Goal: Task Accomplishment & Management: Manage account settings

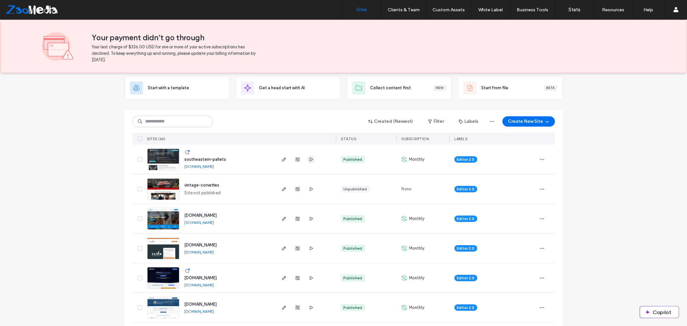
click at [309, 159] on icon "button" at bounding box center [311, 159] width 5 height 5
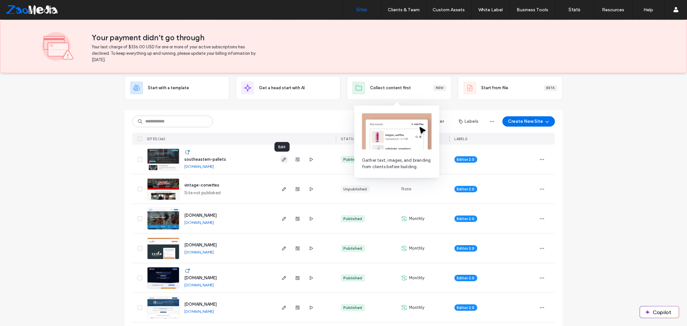
click at [284, 162] on span "button" at bounding box center [284, 160] width 8 height 8
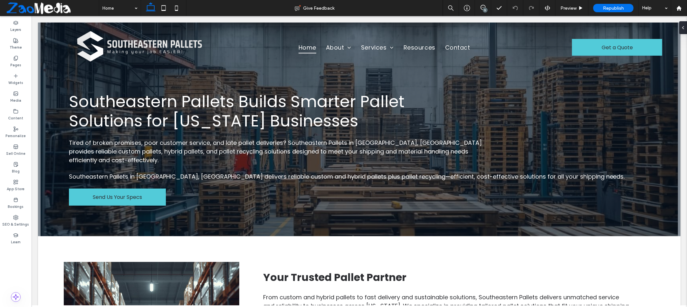
drag, startPoint x: 685, startPoint y: 55, endPoint x: 575, endPoint y: 18, distance: 116.0
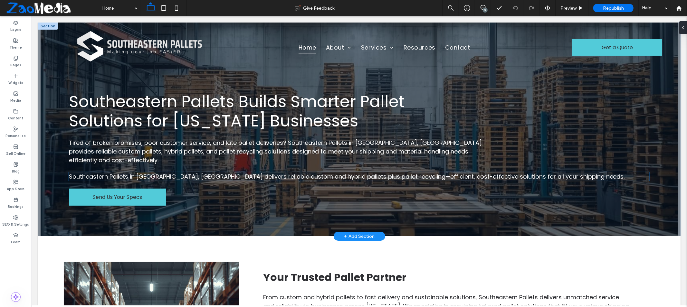
click at [289, 172] on span "Southeastern Pallets in Newnan, GA delivers reliable custom and hybrid pallets …" at bounding box center [347, 176] width 556 height 8
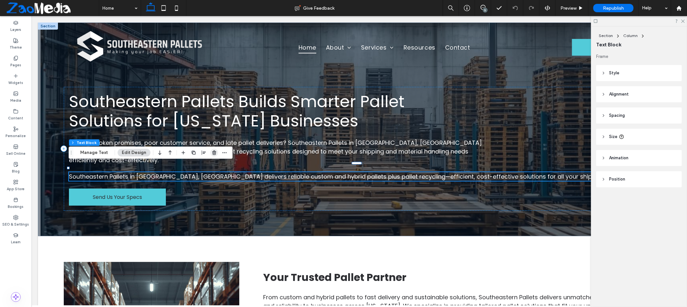
click at [212, 154] on icon "button" at bounding box center [214, 152] width 5 height 5
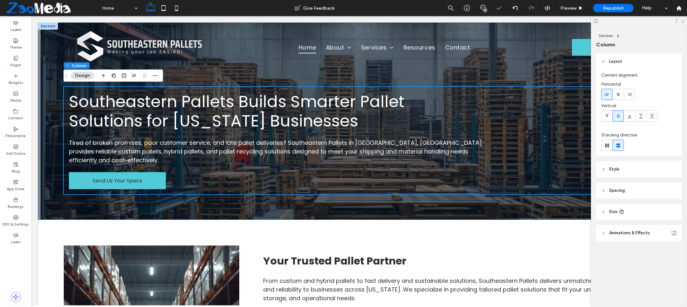
click at [681, 19] on icon at bounding box center [683, 21] width 4 height 4
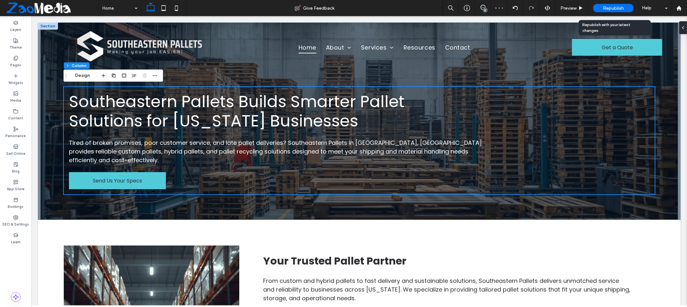
click at [608, 6] on span "Republish" at bounding box center [613, 7] width 21 height 5
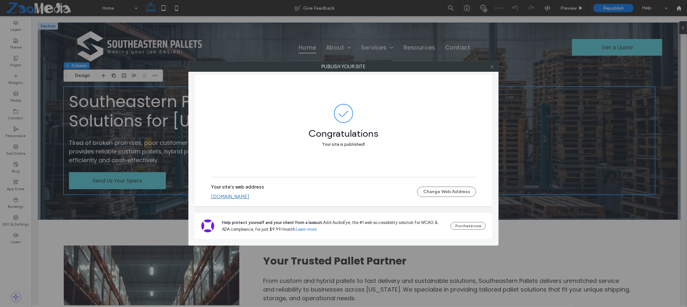
click at [490, 66] on icon at bounding box center [492, 66] width 5 height 5
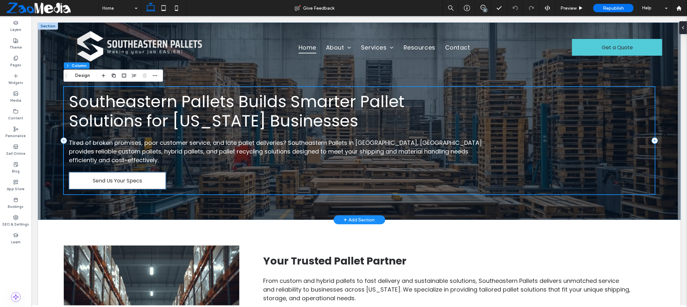
click at [158, 178] on link "Send Us Your Specs" at bounding box center [117, 180] width 97 height 17
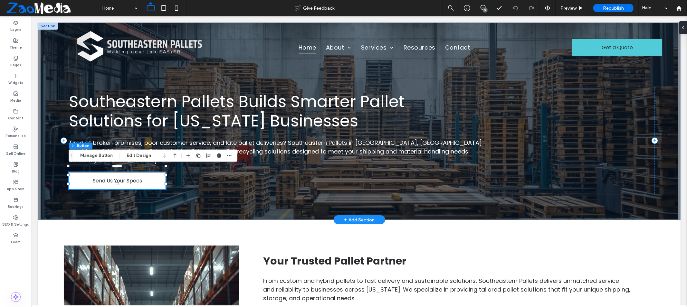
type input "**"
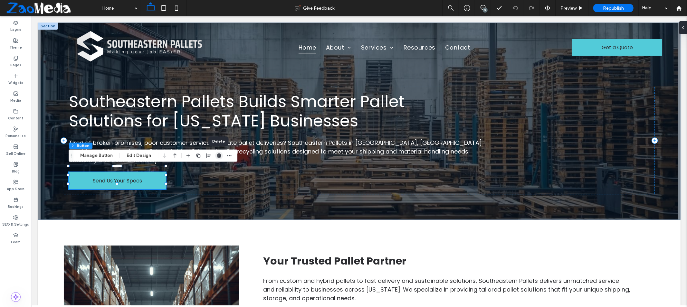
click at [218, 157] on use "button" at bounding box center [219, 156] width 4 height 4
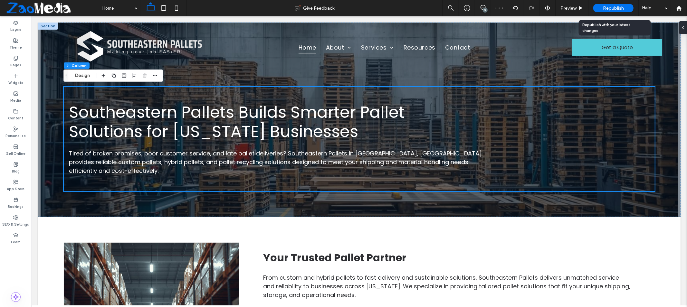
click at [614, 9] on span "Republish" at bounding box center [613, 7] width 21 height 5
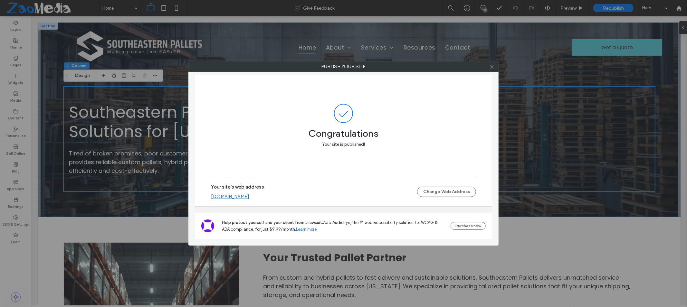
click at [491, 68] on icon at bounding box center [492, 66] width 5 height 5
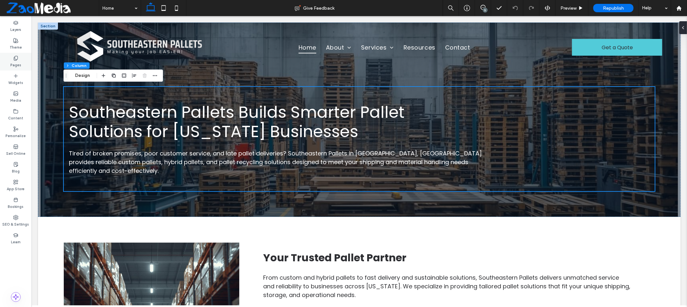
click at [9, 59] on div "Pages" at bounding box center [16, 62] width 32 height 18
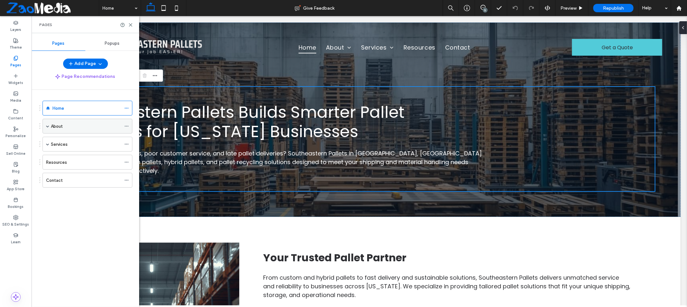
click at [77, 126] on div "About" at bounding box center [86, 126] width 70 height 7
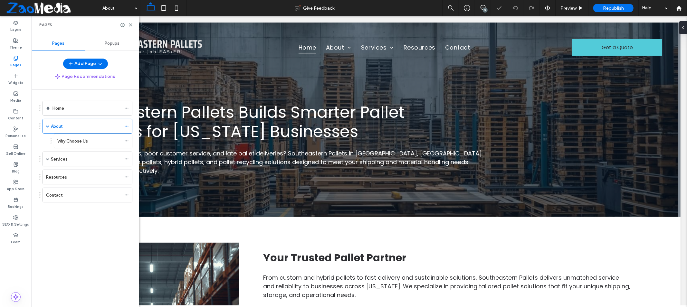
click at [76, 143] on label "Why Choose Us" at bounding box center [72, 141] width 31 height 11
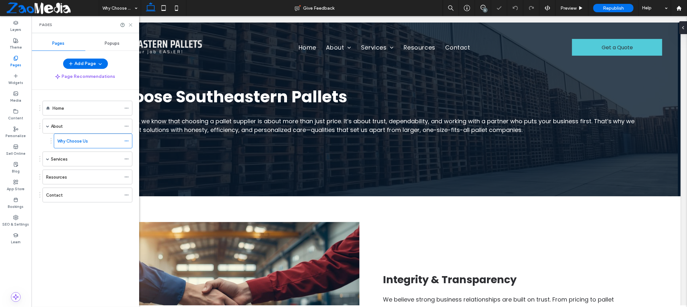
click at [131, 25] on icon at bounding box center [130, 25] width 5 height 5
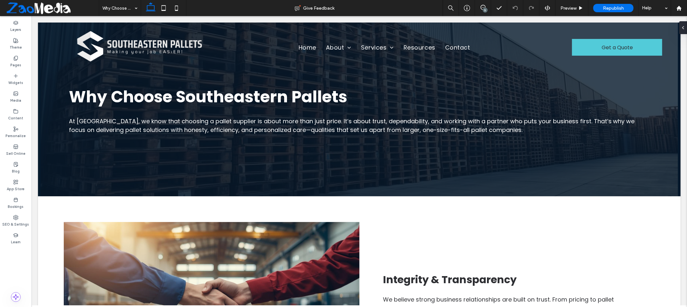
drag, startPoint x: 683, startPoint y: 71, endPoint x: 718, endPoint y: 40, distance: 46.1
click at [17, 58] on icon at bounding box center [15, 58] width 5 height 5
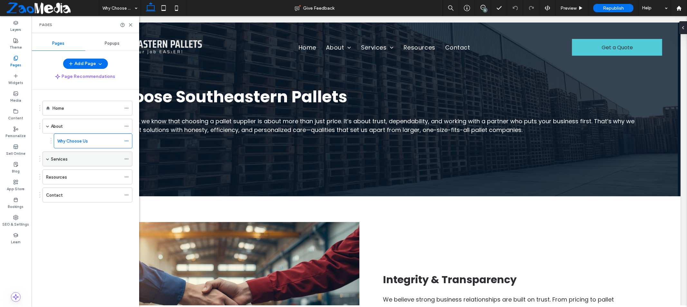
click at [52, 157] on label "Services" at bounding box center [59, 159] width 17 height 11
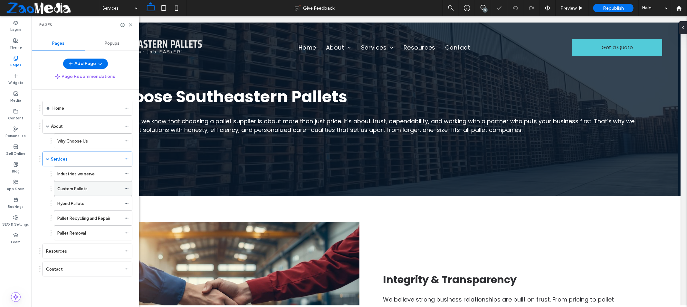
click at [79, 189] on label "Custom Pallets" at bounding box center [72, 188] width 30 height 11
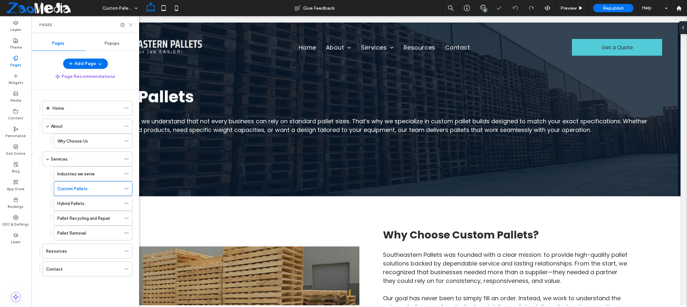
drag, startPoint x: 130, startPoint y: 23, endPoint x: 98, endPoint y: 7, distance: 35.3
click at [130, 23] on icon at bounding box center [130, 25] width 5 height 5
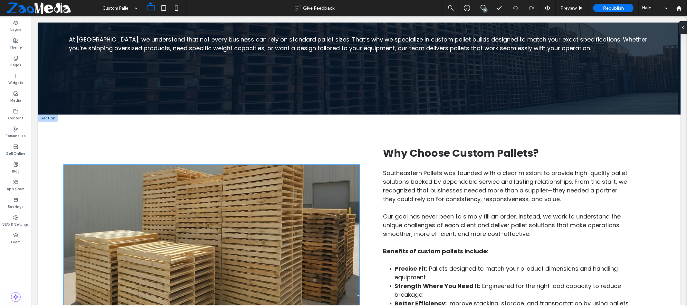
scroll to position [107, 0]
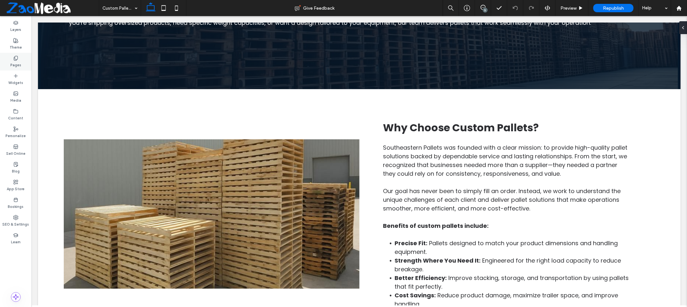
click at [20, 66] on label "Pages" at bounding box center [15, 64] width 11 height 7
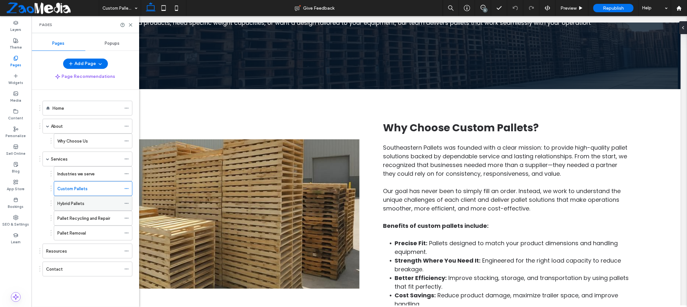
click at [89, 204] on div "Hybrid Pallets" at bounding box center [89, 203] width 64 height 7
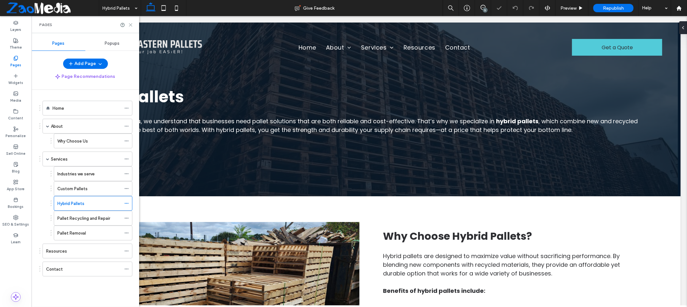
click at [129, 24] on use at bounding box center [130, 25] width 3 height 3
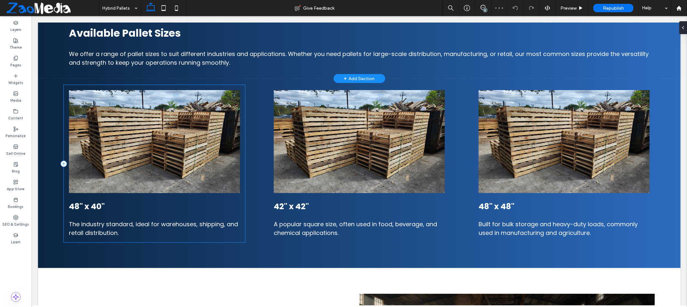
scroll to position [322, 0]
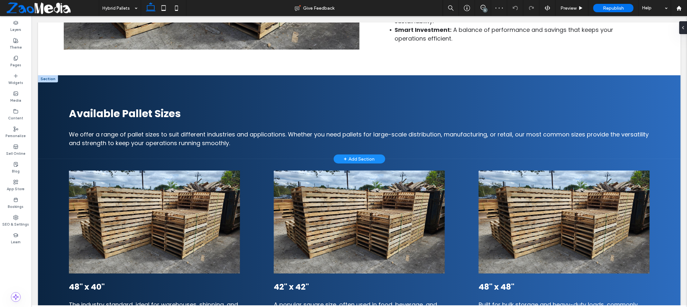
click at [46, 79] on div at bounding box center [48, 78] width 20 height 7
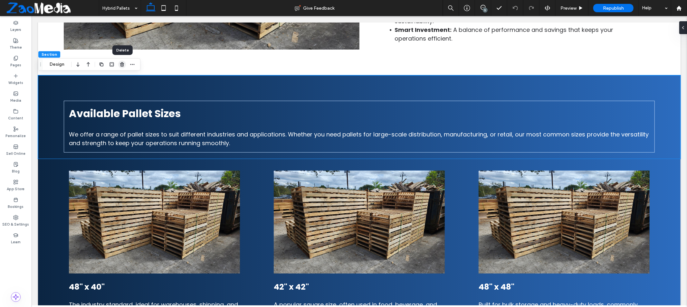
click at [124, 64] on icon "button" at bounding box center [121, 64] width 5 height 5
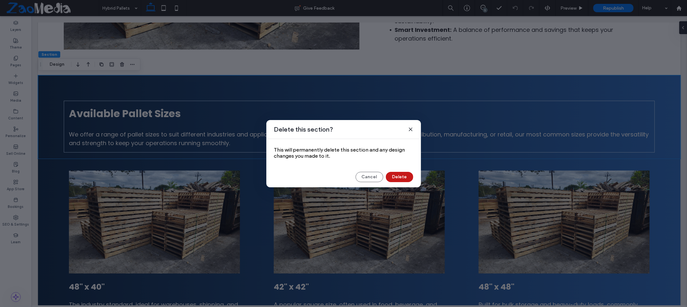
click at [400, 177] on button "Delete" at bounding box center [399, 177] width 27 height 10
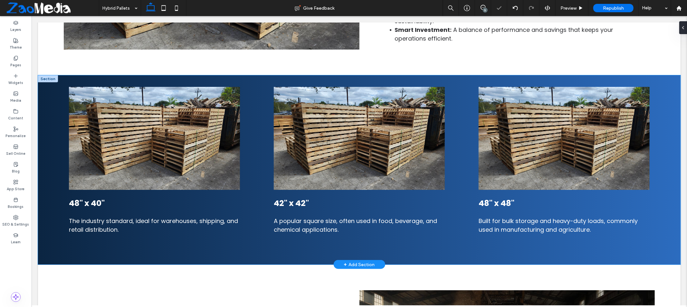
click at [51, 80] on div at bounding box center [48, 78] width 20 height 7
click at [120, 64] on icon "button" at bounding box center [121, 64] width 5 height 5
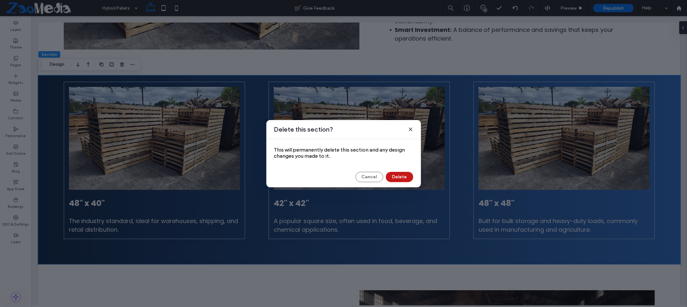
click at [406, 181] on button "Delete" at bounding box center [399, 177] width 27 height 10
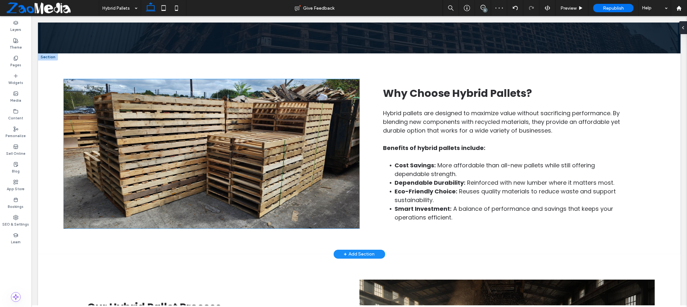
scroll to position [0, 0]
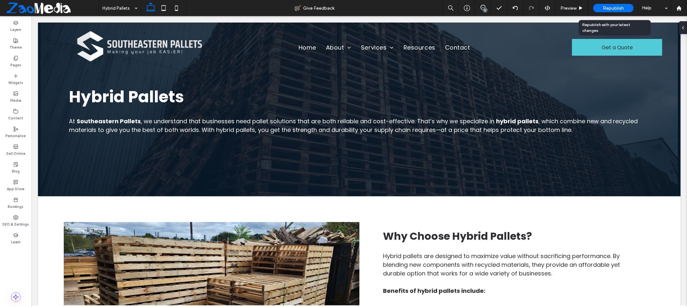
click at [613, 9] on span "Republish" at bounding box center [613, 7] width 21 height 5
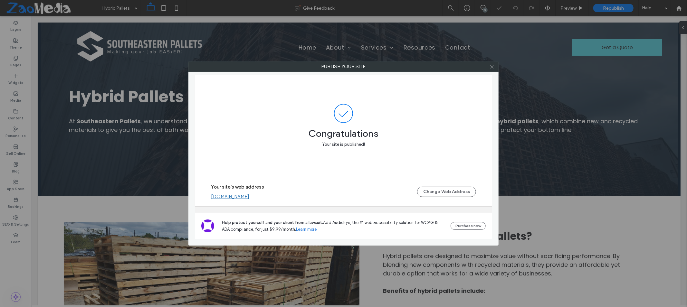
click at [493, 67] on icon at bounding box center [492, 66] width 5 height 5
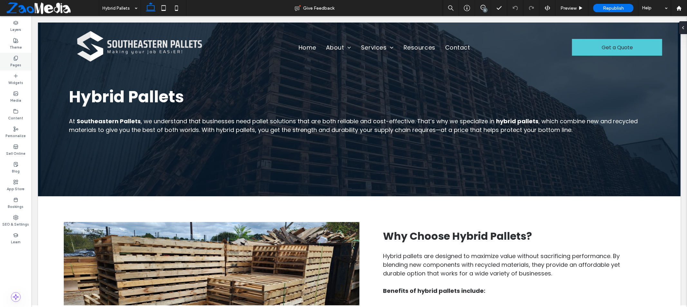
click at [15, 66] on label "Pages" at bounding box center [15, 64] width 11 height 7
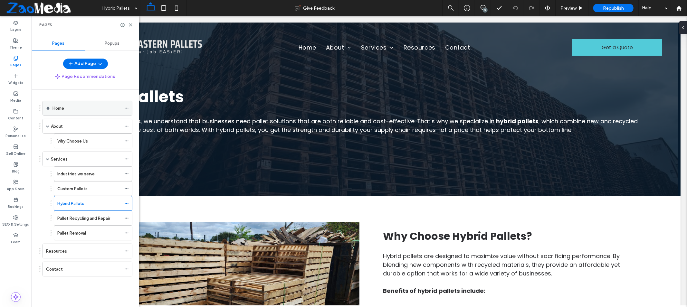
click at [75, 115] on div "Home" at bounding box center [86, 108] width 69 height 14
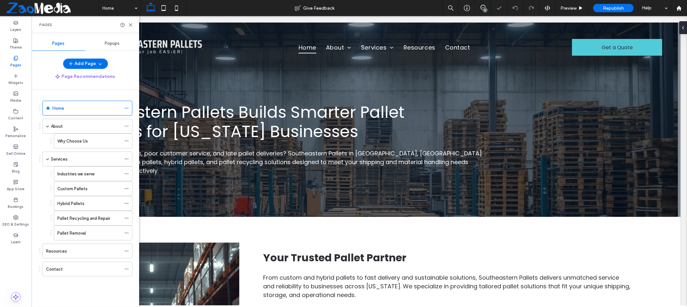
scroll to position [107, 0]
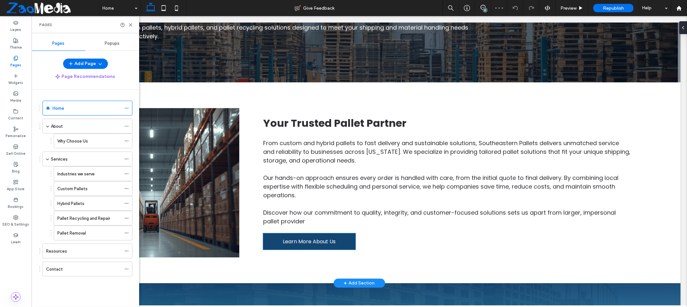
click at [323, 246] on div "Your Trusted Pallet Partner From custom and hybrid pallets to fast delivery and…" at bounding box center [446, 182] width 415 height 149
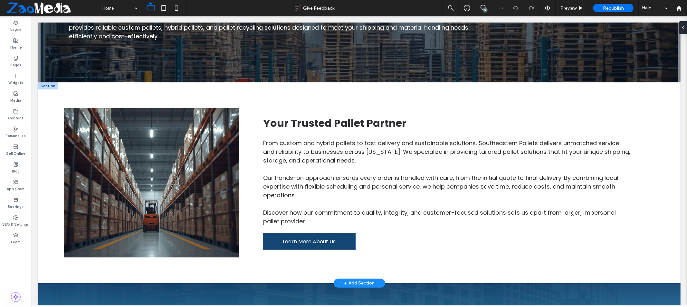
scroll to position [143, 0]
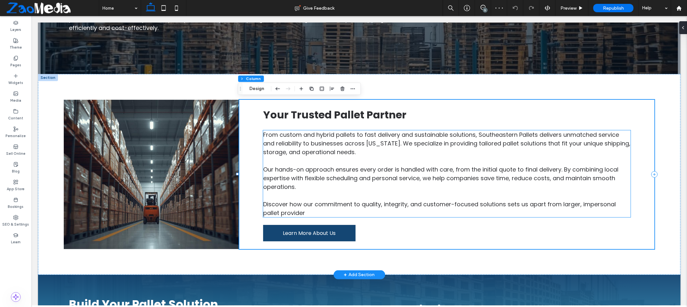
click at [302, 212] on span "Discover how our commitment to quality, integrity, and customer-focused solutio…" at bounding box center [439, 208] width 353 height 17
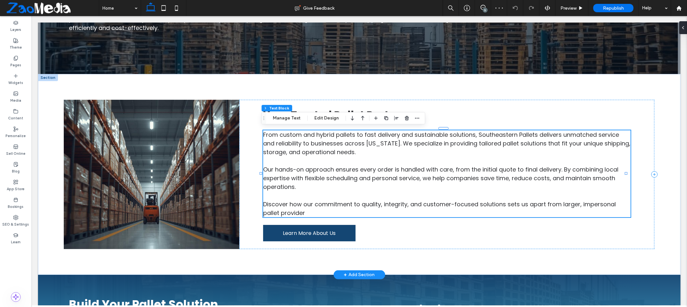
click at [309, 212] on p "Discover how our commitment to quality, integrity, and customer-focused solutio…" at bounding box center [446, 208] width 367 height 17
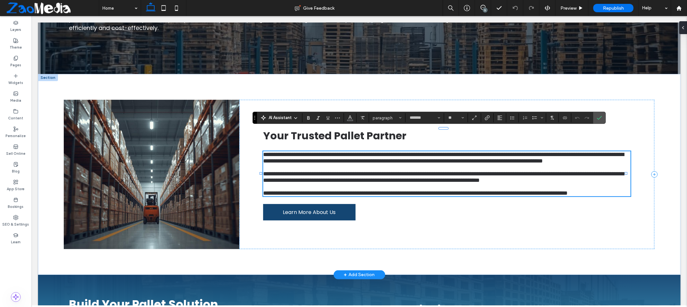
type input "*******"
type input "**"
click at [311, 196] on p "**********" at bounding box center [446, 193] width 367 height 6
drag, startPoint x: 543, startPoint y: 206, endPoint x: 611, endPoint y: 204, distance: 67.7
click at [569, 196] on span "**********" at bounding box center [416, 193] width 307 height 6
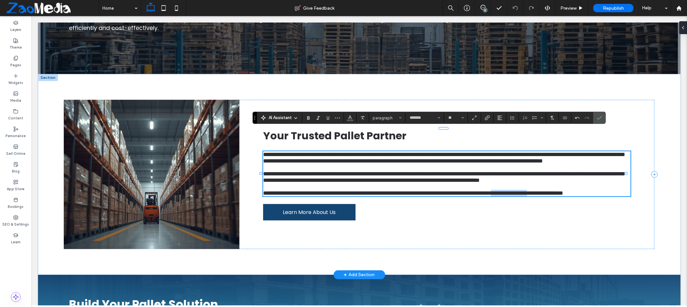
drag, startPoint x: 559, startPoint y: 206, endPoint x: 606, endPoint y: 201, distance: 46.9
click at [563, 196] on span "**********" at bounding box center [413, 193] width 300 height 6
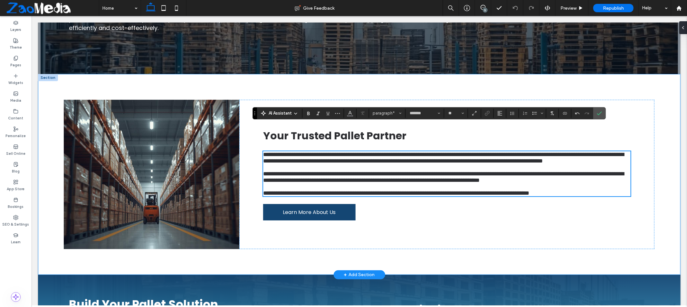
scroll to position [148, 0]
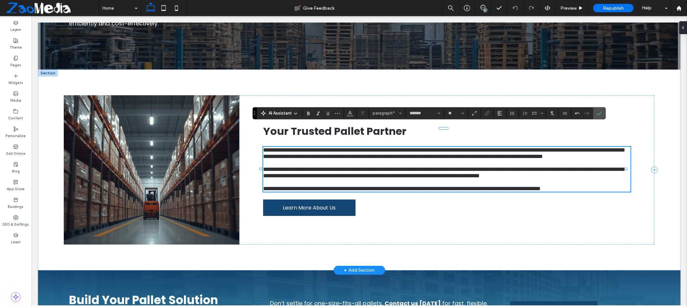
click at [540, 191] on span "**********" at bounding box center [401, 189] width 277 height 6
click at [519, 191] on span "**********" at bounding box center [403, 189] width 280 height 6
click at [512, 191] on span "**********" at bounding box center [403, 189] width 280 height 6
click at [614, 8] on span "Republish" at bounding box center [613, 7] width 21 height 5
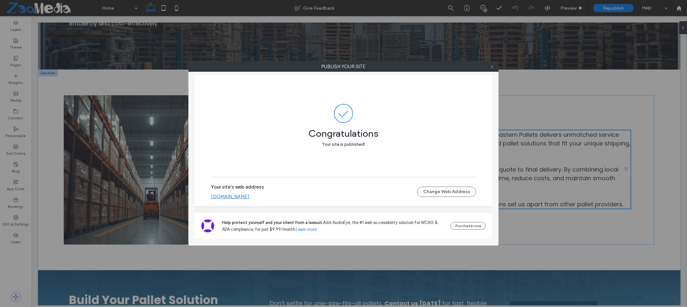
click at [494, 68] on icon at bounding box center [492, 66] width 5 height 5
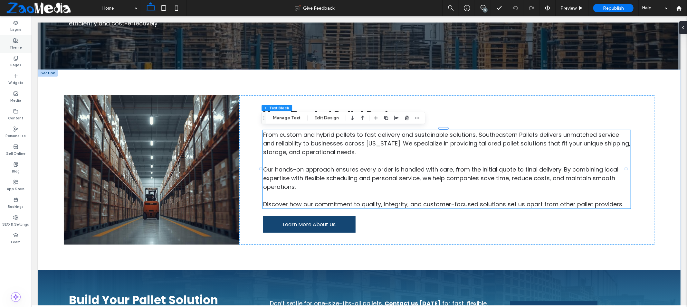
click at [15, 48] on label "Theme" at bounding box center [16, 46] width 12 height 7
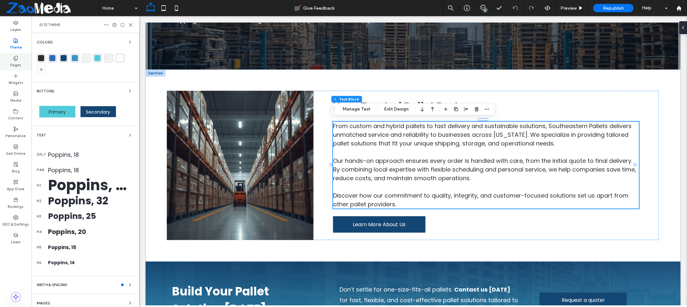
click at [14, 61] on label "Pages" at bounding box center [15, 64] width 11 height 7
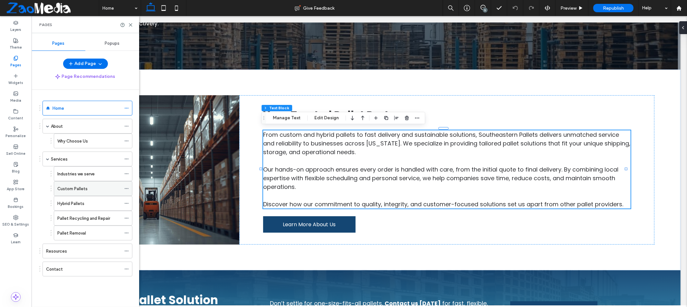
click at [85, 189] on label "Custom Pallets" at bounding box center [72, 188] width 30 height 11
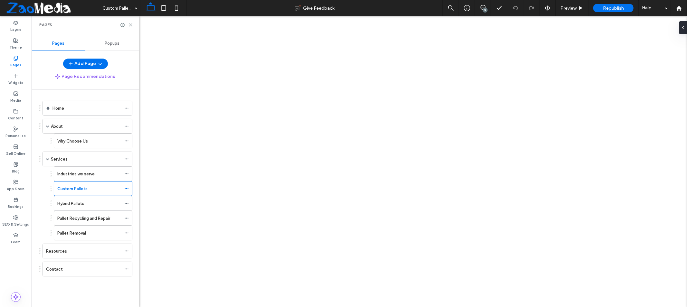
click at [130, 24] on icon at bounding box center [130, 25] width 5 height 5
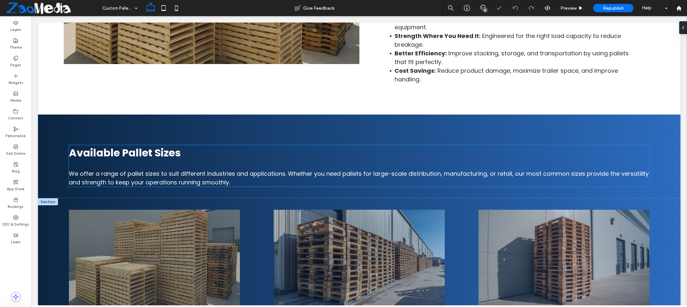
scroll to position [394, 0]
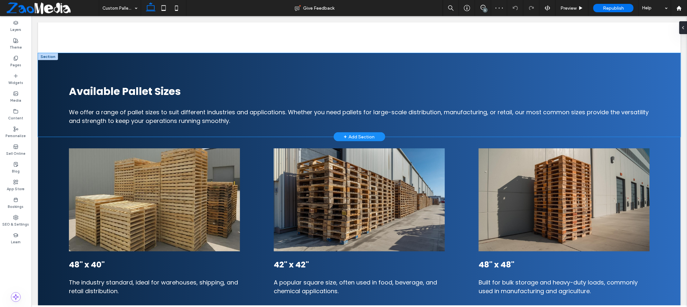
click at [56, 82] on div "Available Pallet Sizes ﻿ We offer a range of pallet sizes to suit different ind…" at bounding box center [359, 95] width 643 height 84
click at [121, 50] on use "button" at bounding box center [122, 48] width 4 height 4
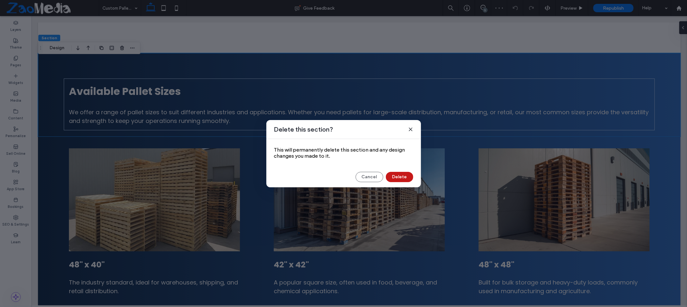
click at [399, 176] on button "Delete" at bounding box center [399, 177] width 27 height 10
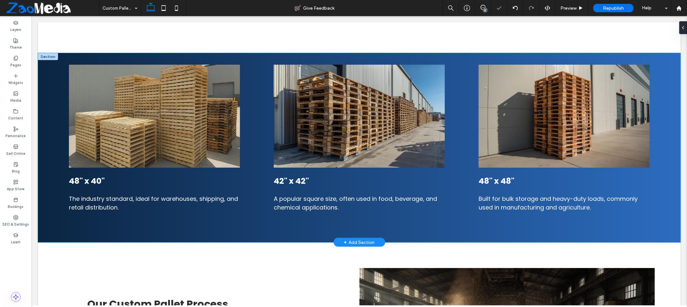
click at [53, 82] on div "48" x 40" The industry standard, ideal for warehouses, shipping, and retail dis…" at bounding box center [359, 148] width 643 height 190
click at [121, 47] on use "button" at bounding box center [122, 48] width 4 height 4
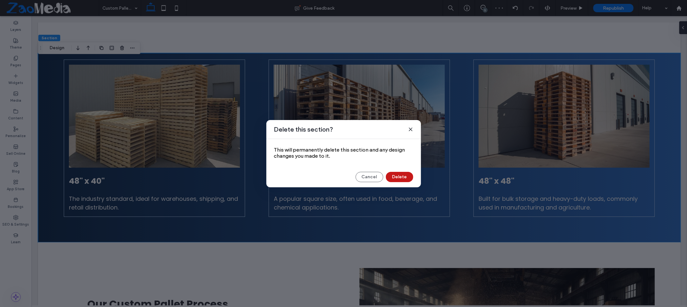
click at [404, 176] on button "Delete" at bounding box center [399, 177] width 27 height 10
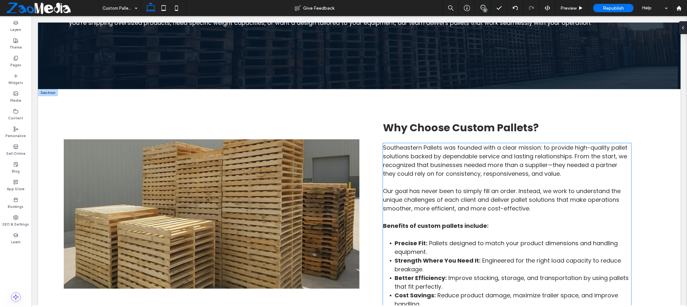
scroll to position [0, 0]
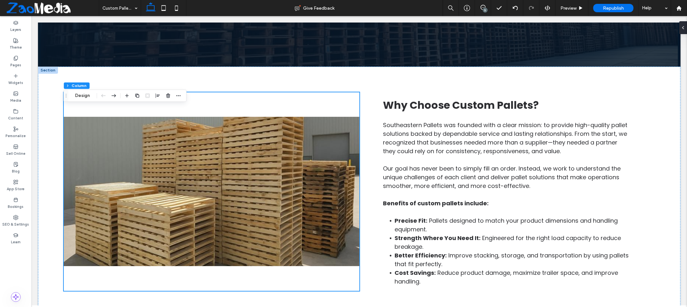
scroll to position [66, 0]
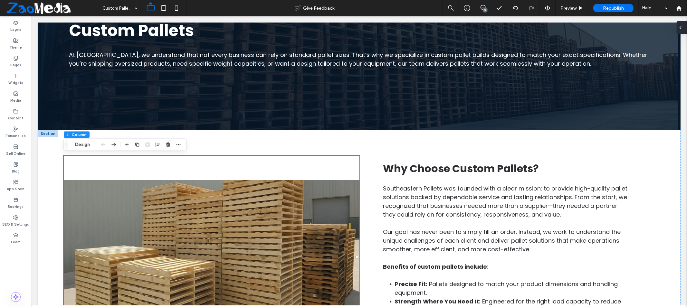
click at [684, 27] on div at bounding box center [682, 27] width 10 height 13
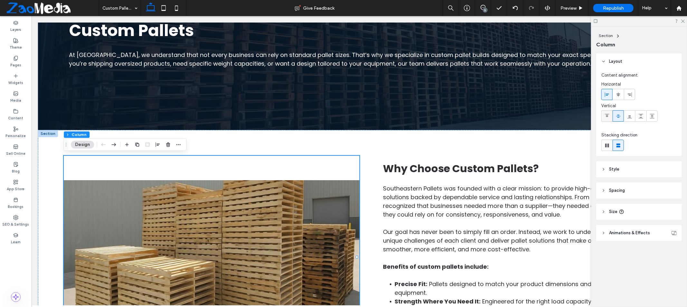
click at [609, 113] on span at bounding box center [606, 116] width 5 height 11
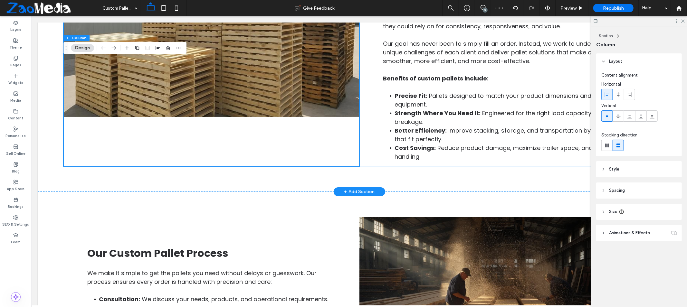
scroll to position [174, 0]
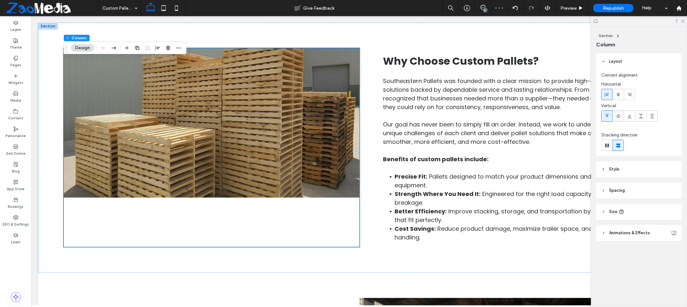
click at [622, 114] on div at bounding box center [618, 116] width 11 height 11
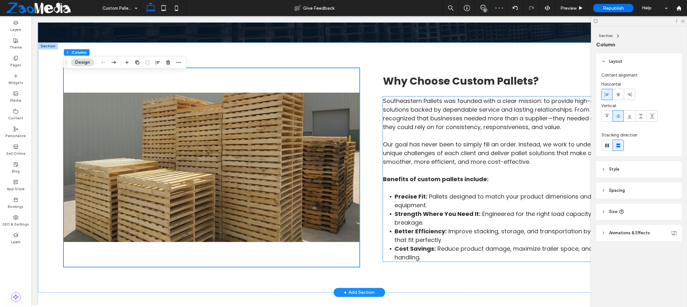
scroll to position [138, 0]
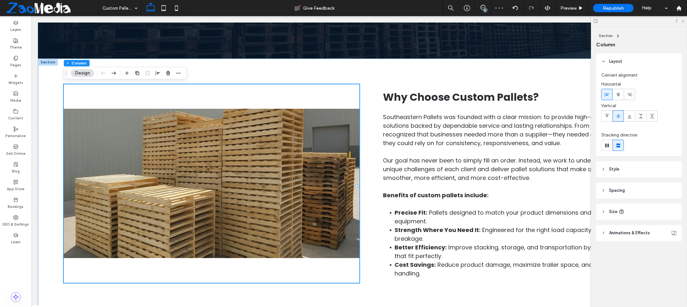
click at [683, 21] on use at bounding box center [683, 22] width 4 height 4
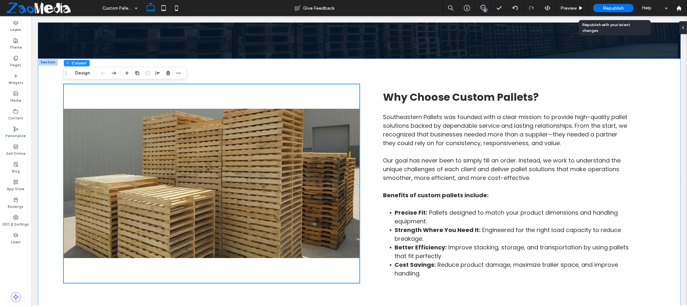
click at [614, 8] on span "Republish" at bounding box center [613, 7] width 21 height 5
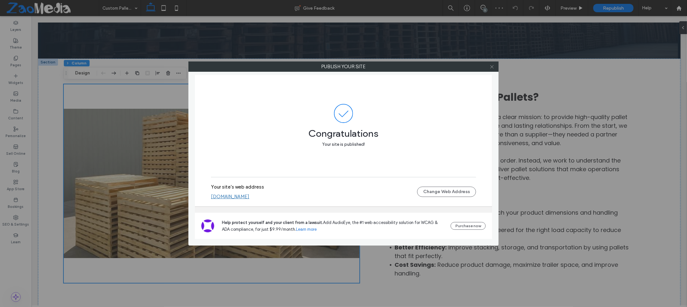
click at [491, 70] on span at bounding box center [492, 67] width 5 height 10
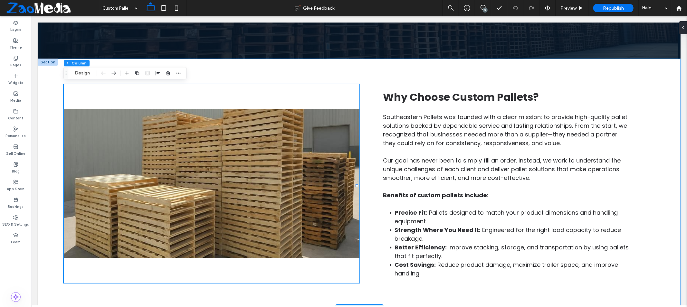
click at [375, 65] on div "Why Choose Custom Pallets? Southeastern Pallets was founded with a clear missio…" at bounding box center [359, 183] width 643 height 250
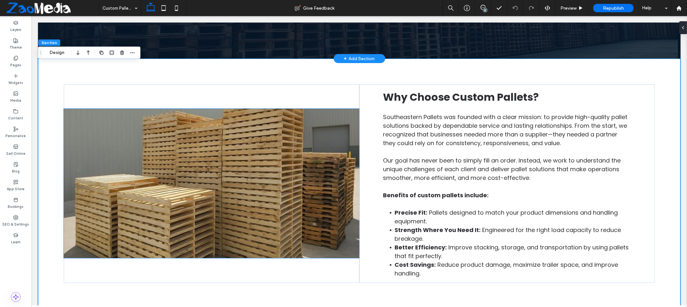
scroll to position [31, 0]
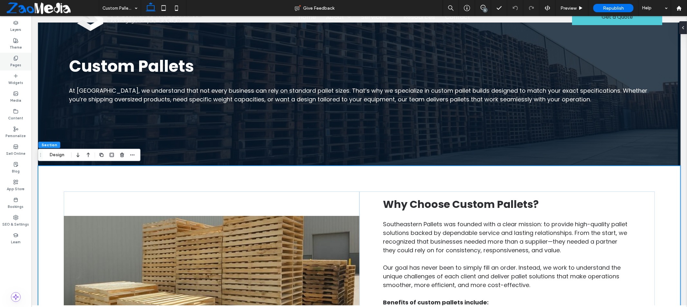
click at [14, 62] on label "Pages" at bounding box center [15, 64] width 11 height 7
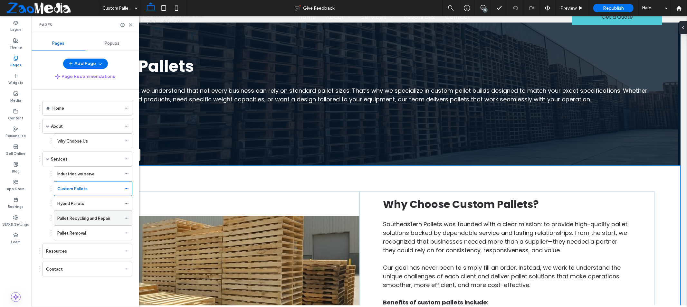
click at [85, 220] on label "Pallet Recycling and Repair" at bounding box center [83, 218] width 53 height 11
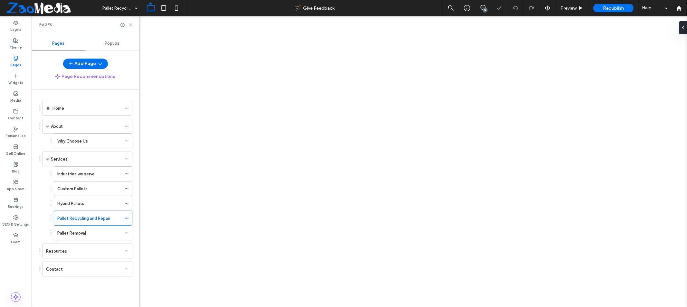
click at [132, 27] on icon at bounding box center [130, 25] width 5 height 5
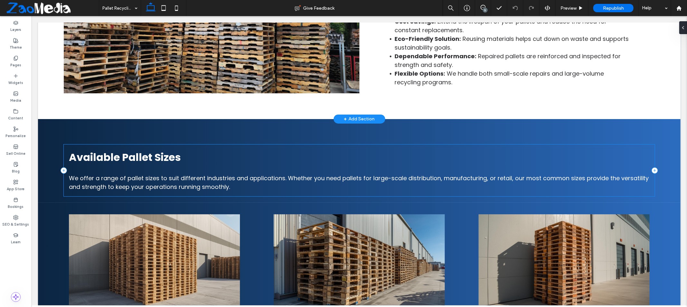
scroll to position [358, 0]
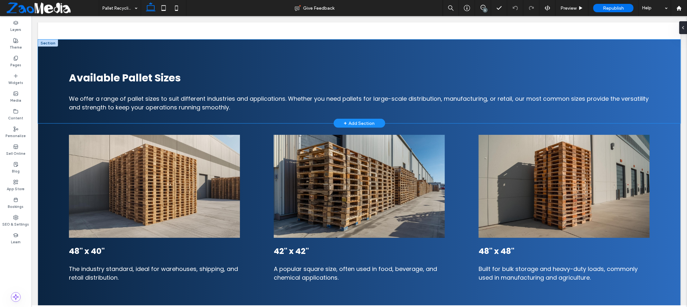
click at [48, 67] on div "Available Pallet Sizes ﻿ We offer a range of pallet sizes to suit different ind…" at bounding box center [359, 81] width 643 height 84
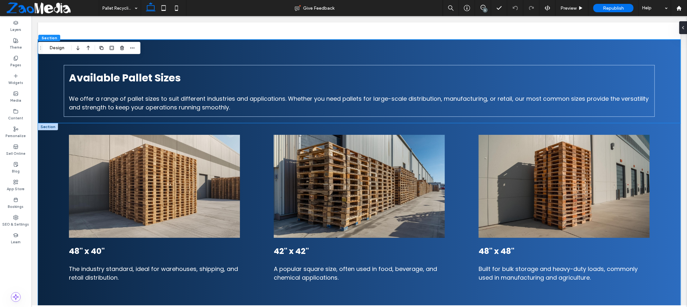
click at [55, 220] on div "48" x 40" The industry standard, ideal for warehouses, shipping, and retail dis…" at bounding box center [359, 218] width 643 height 190
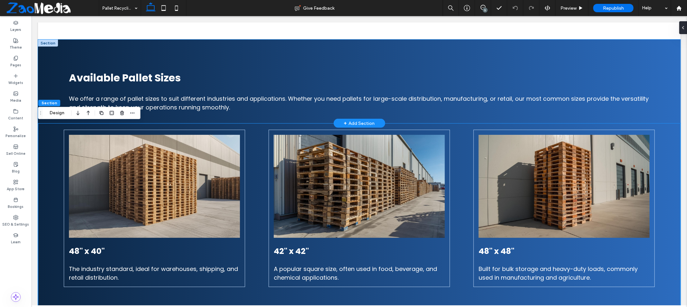
click at [55, 56] on div "Available Pallet Sizes ﻿ We offer a range of pallet sizes to suit different ind…" at bounding box center [359, 81] width 643 height 84
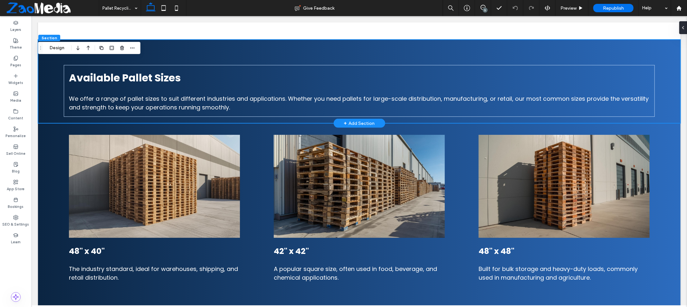
click at [50, 71] on div "Available Pallet Sizes ﻿ We offer a range of pallet sizes to suit different ind…" at bounding box center [359, 81] width 643 height 84
click at [46, 90] on div "Available Pallet Sizes ﻿ We offer a range of pallet sizes to suit different ind…" at bounding box center [359, 81] width 643 height 84
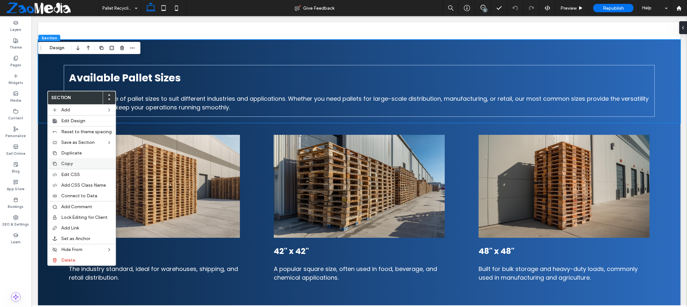
click at [65, 166] on div "Copy" at bounding box center [82, 163] width 68 height 11
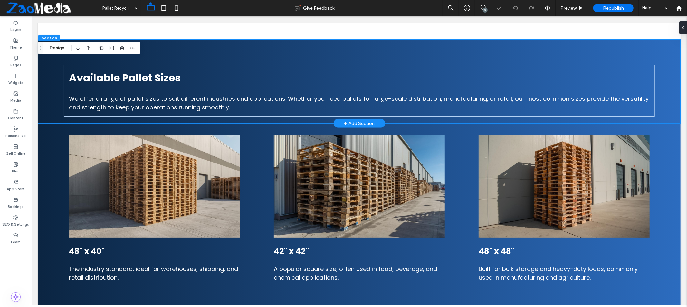
click at [239, 53] on div "Available Pallet Sizes ﻿ We offer a range of pallet sizes to suit different ind…" at bounding box center [359, 81] width 643 height 84
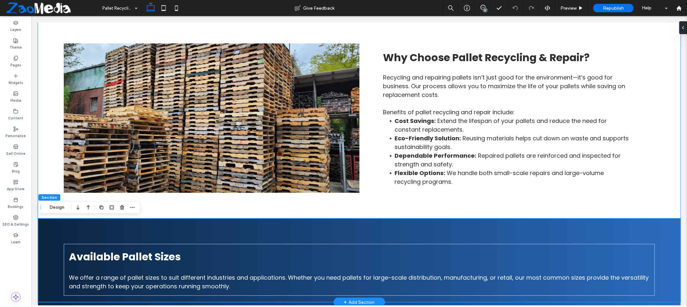
scroll to position [286, 0]
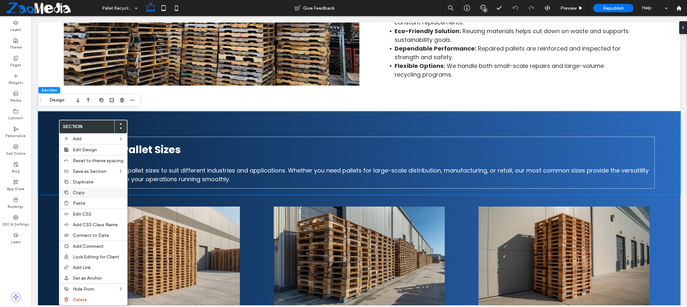
click at [81, 195] on span "Copy" at bounding box center [79, 192] width 12 height 5
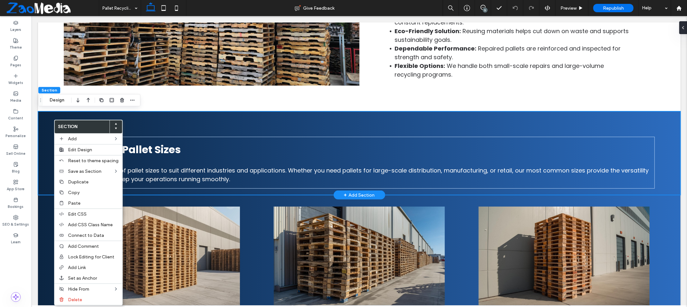
click at [318, 121] on div "Available Pallet Sizes ﻿ We offer a range of pallet sizes to suit different ind…" at bounding box center [359, 153] width 643 height 84
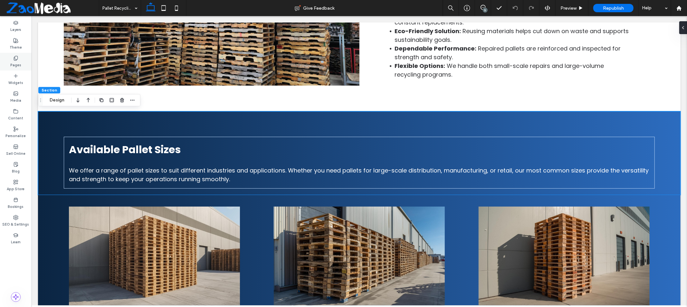
click at [12, 60] on div "Pages" at bounding box center [16, 62] width 32 height 18
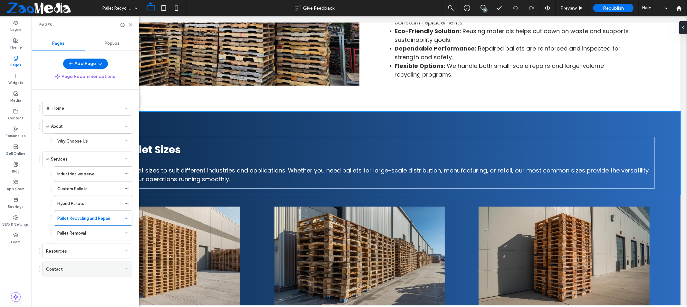
click at [78, 272] on div "Contact" at bounding box center [83, 269] width 75 height 7
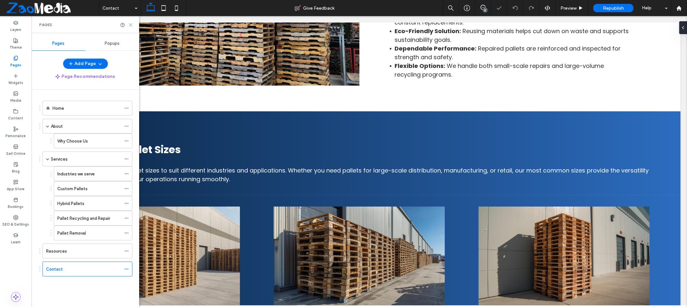
click at [131, 25] on use at bounding box center [130, 25] width 3 height 3
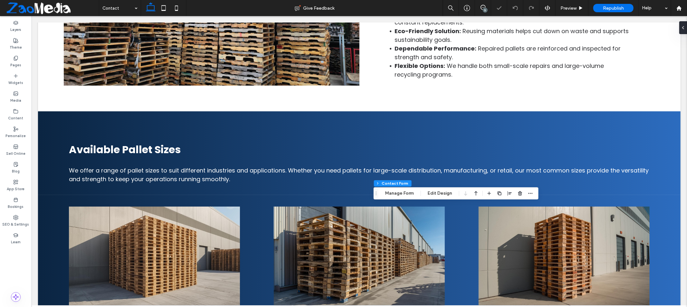
type input "***"
type input "**"
type input "*"
type input "***"
click at [398, 192] on button "Manage Form" at bounding box center [399, 194] width 37 height 8
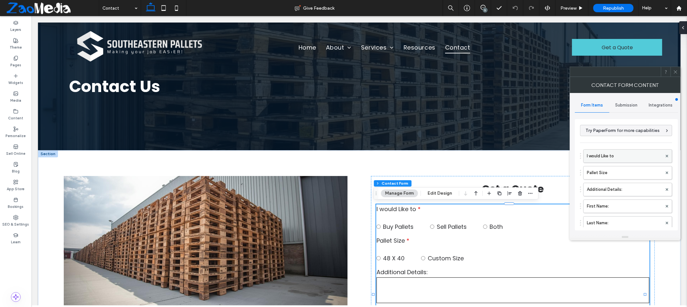
click at [623, 156] on label "I would Like to" at bounding box center [624, 156] width 75 height 13
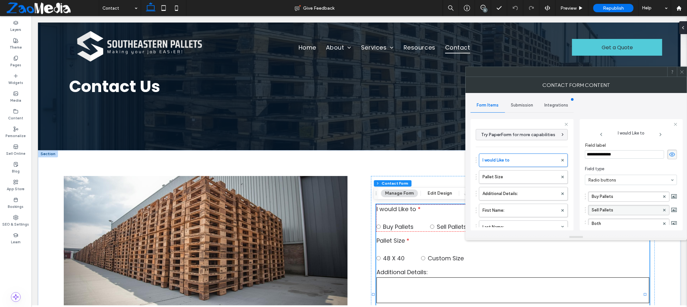
click at [618, 210] on label "Sell Pallets" at bounding box center [626, 210] width 68 height 10
click at [618, 210] on input "**********" at bounding box center [626, 210] width 68 height 5
type input "**********"
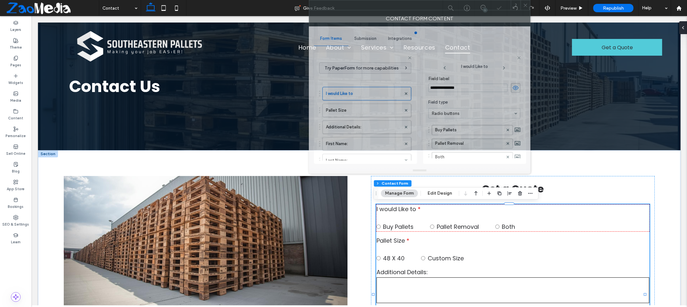
drag, startPoint x: 638, startPoint y: 75, endPoint x: 483, endPoint y: 4, distance: 170.3
click at [483, 4] on div at bounding box center [410, 5] width 202 height 10
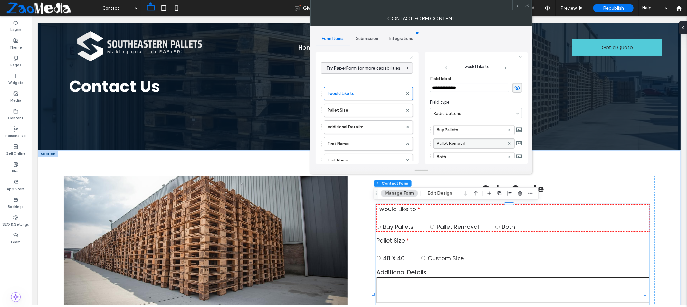
click at [528, 6] on use at bounding box center [526, 5] width 3 height 3
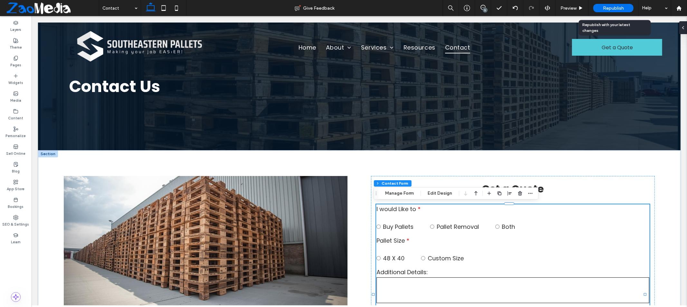
click at [615, 7] on span "Republish" at bounding box center [613, 7] width 21 height 5
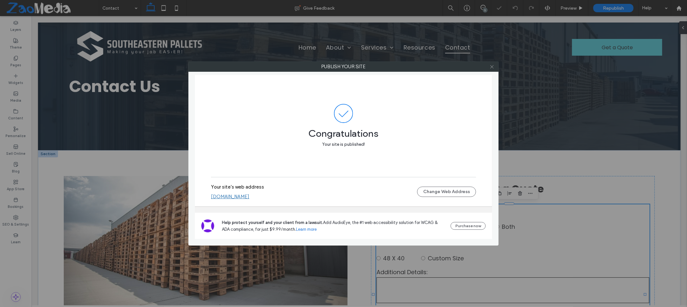
click at [490, 67] on icon at bounding box center [492, 66] width 5 height 5
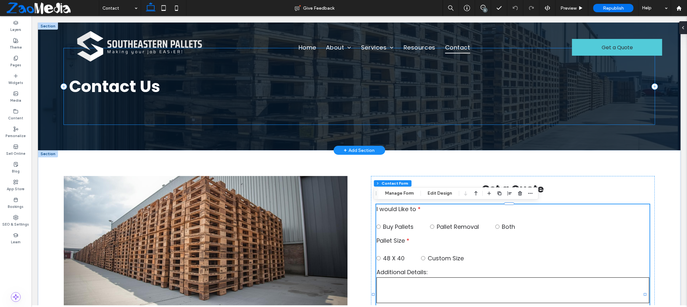
click at [551, 118] on div "Contact Us" at bounding box center [358, 86] width 591 height 76
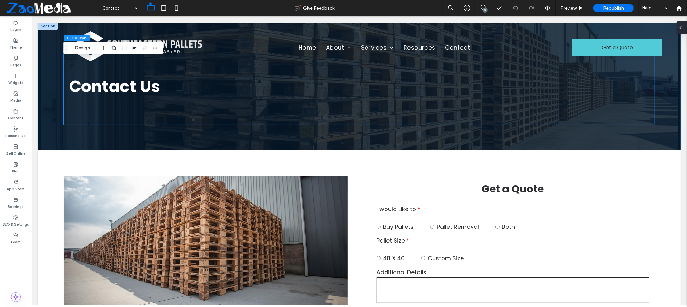
click at [680, 27] on icon at bounding box center [680, 27] width 5 height 5
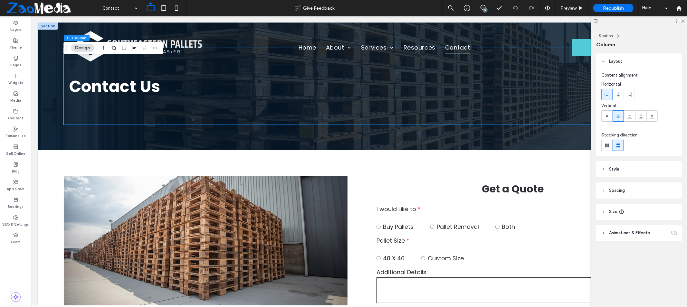
click at [613, 169] on span "Style" at bounding box center [614, 169] width 10 height 6
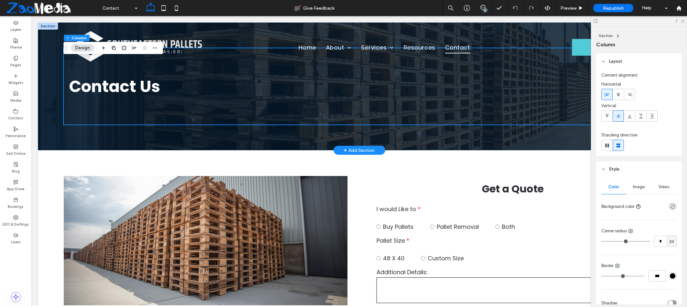
click at [552, 144] on div "Contact Us" at bounding box center [359, 86] width 643 height 128
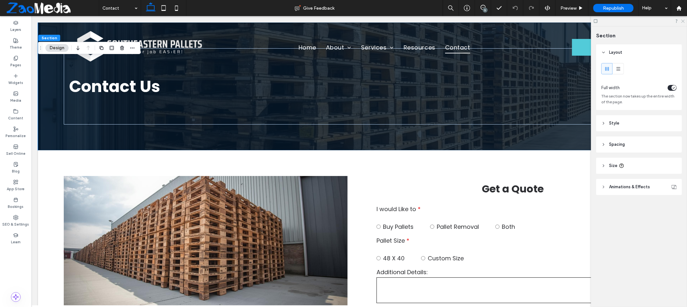
click at [684, 21] on icon at bounding box center [683, 21] width 4 height 4
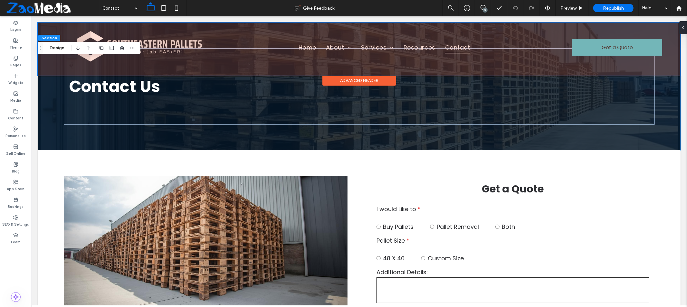
click at [510, 52] on div at bounding box center [359, 48] width 643 height 53
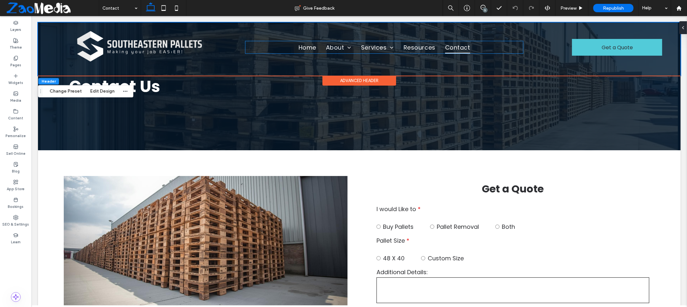
click at [510, 52] on ul "Home About Why Choose Us Services Industries we serve Custom Pallets Hybrid Pal…" at bounding box center [384, 47] width 278 height 12
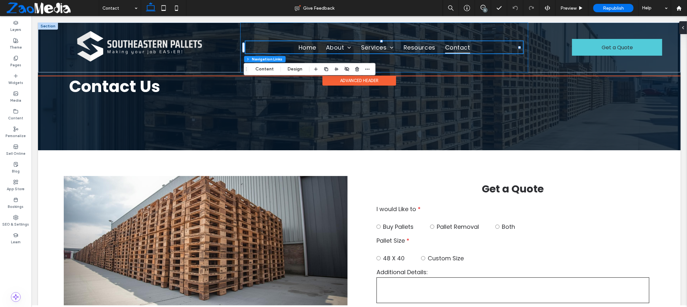
click at [519, 62] on div "Home About Why Choose Us Services Industries we serve Custom Pallets Hybrid Pal…" at bounding box center [384, 47] width 288 height 50
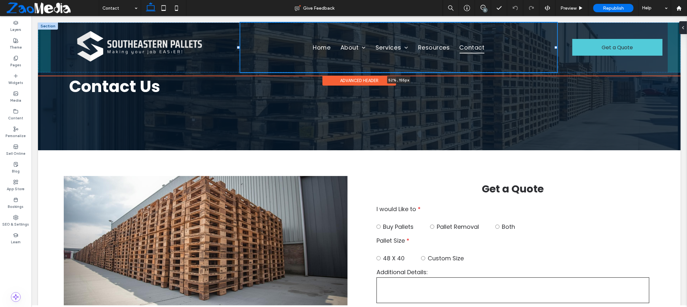
drag, startPoint x: 523, startPoint y: 47, endPoint x: 555, endPoint y: 45, distance: 31.3
click at [555, 45] on div "Home About Why Choose Us Services Industries we serve Custom Pallets Hybrid Pal…" at bounding box center [359, 47] width 643 height 50
type input "**"
type input "*****"
click at [217, 23] on div at bounding box center [217, 22] width 0 height 0
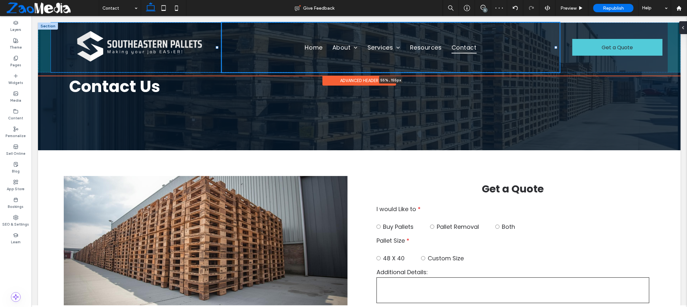
type input "**"
type input "*****"
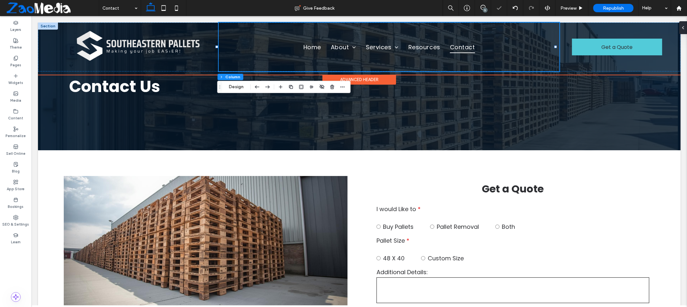
click at [252, 54] on div "Home About Why Choose Us Services Industries we serve Custom Pallets Hybrid Pal…" at bounding box center [388, 46] width 341 height 49
click at [248, 50] on ul "Home About Why Choose Us Services Industries we serve Custom Pallets Hybrid Pal…" at bounding box center [389, 47] width 330 height 12
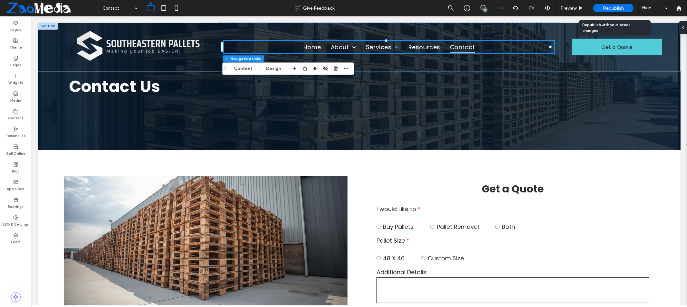
click at [613, 5] on span "Republish" at bounding box center [613, 7] width 21 height 5
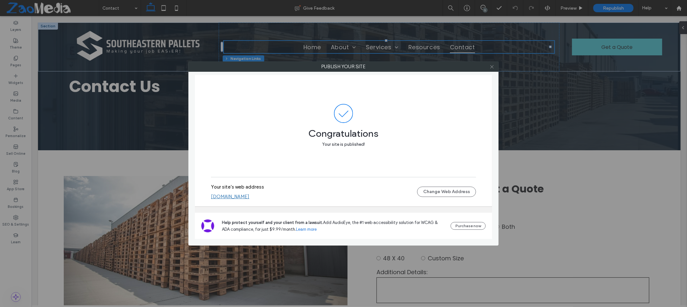
click at [494, 68] on icon at bounding box center [492, 66] width 5 height 5
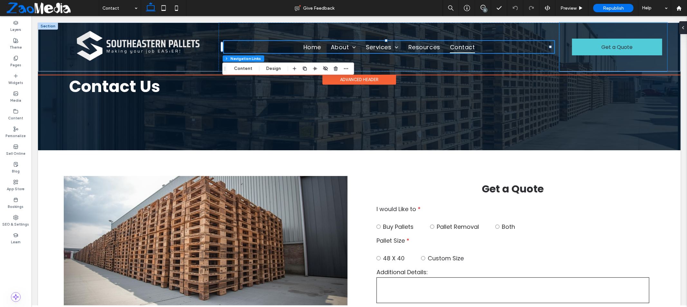
click at [559, 59] on div "Get a Quote" at bounding box center [613, 46] width 108 height 49
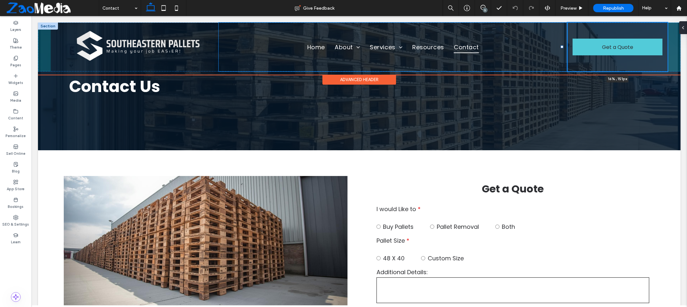
drag, startPoint x: 554, startPoint y: 47, endPoint x: 561, endPoint y: 45, distance: 7.0
click at [561, 45] on div at bounding box center [561, 46] width 3 height 3
type input "**"
type input "*****"
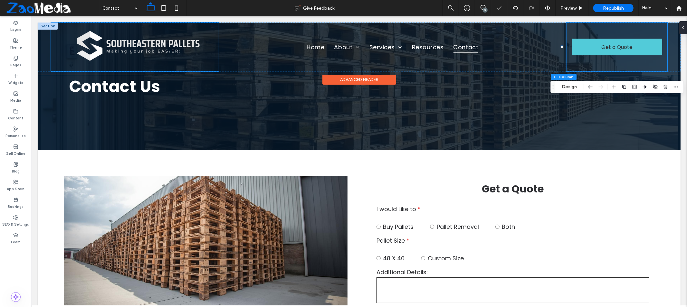
click at [56, 58] on img at bounding box center [134, 46] width 157 height 45
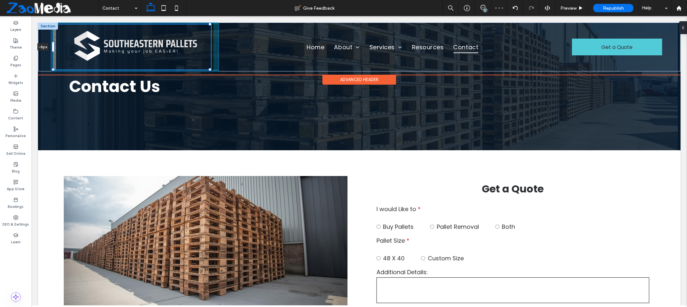
click at [51, 50] on div "-8px Home About Why Choose Us Services Industries we serve Custom Pallets Hybri…" at bounding box center [359, 46] width 643 height 49
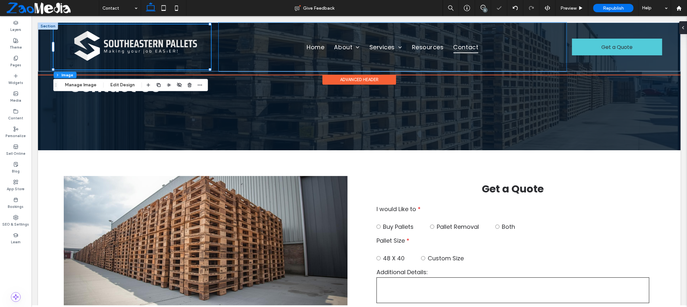
click at [218, 60] on div "Home About Why Choose Us Services Industries we serve Custom Pallets Hybrid Pal…" at bounding box center [392, 46] width 348 height 49
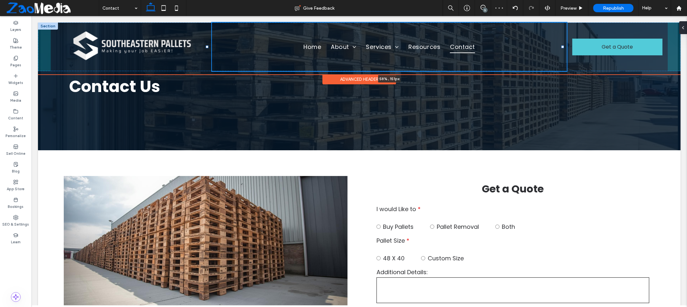
drag, startPoint x: 217, startPoint y: 46, endPoint x: 207, endPoint y: 49, distance: 10.3
click at [207, 23] on div at bounding box center [207, 22] width 0 height 0
type input "**"
type input "***"
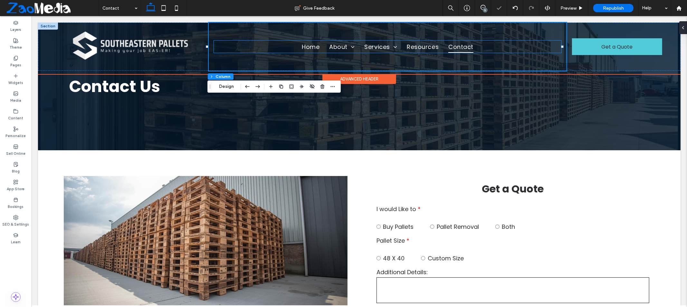
click at [518, 43] on ul "Home About Why Choose Us Services Industries we serve Custom Pallets Hybrid Pal…" at bounding box center [387, 46] width 347 height 12
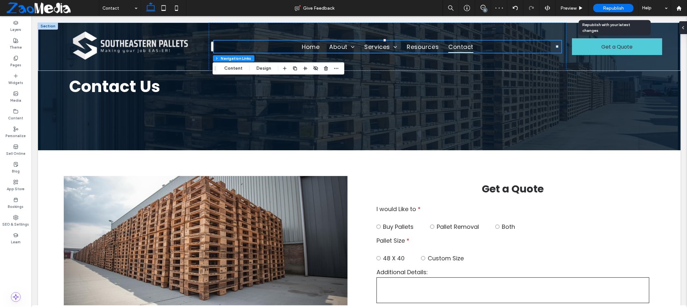
click at [600, 6] on div "Republish" at bounding box center [613, 8] width 40 height 8
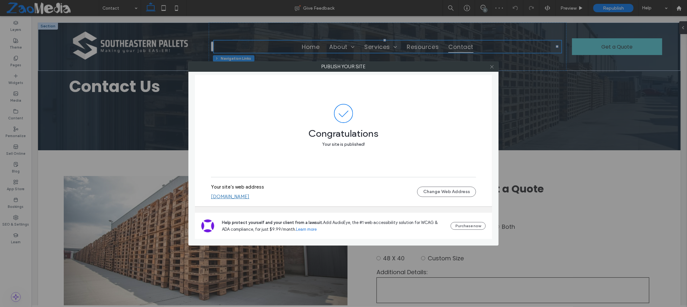
click at [492, 68] on icon at bounding box center [492, 66] width 5 height 5
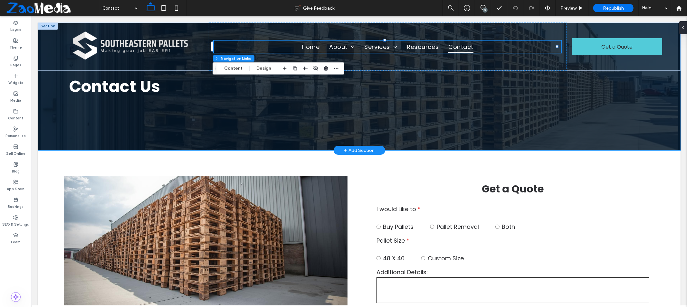
click at [673, 110] on div "Contact Us" at bounding box center [359, 86] width 643 height 128
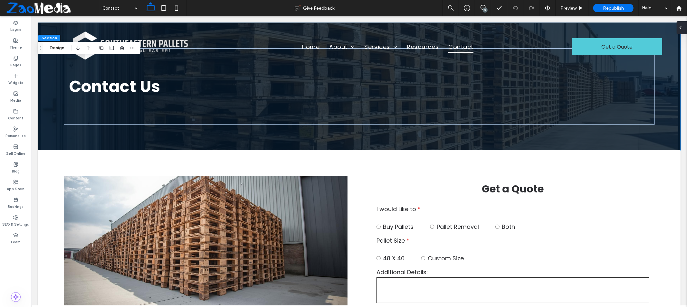
click at [685, 29] on div at bounding box center [682, 27] width 10 height 13
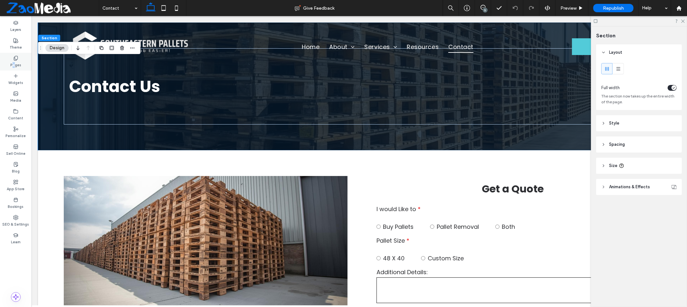
click at [14, 63] on label "Pages" at bounding box center [15, 64] width 11 height 7
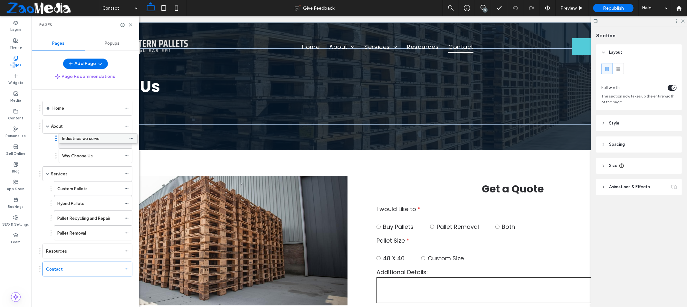
drag, startPoint x: 86, startPoint y: 177, endPoint x: 91, endPoint y: 140, distance: 37.0
click at [610, 7] on span "Republish" at bounding box center [613, 7] width 21 height 5
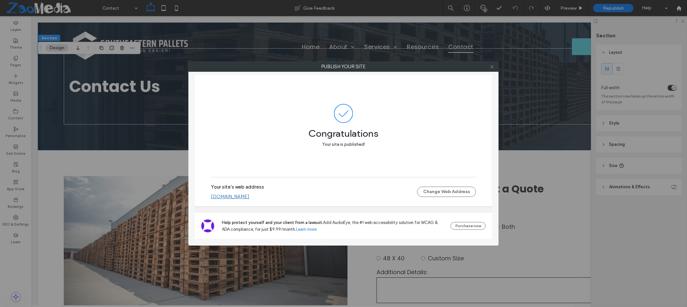
click at [491, 66] on use at bounding box center [491, 66] width 3 height 3
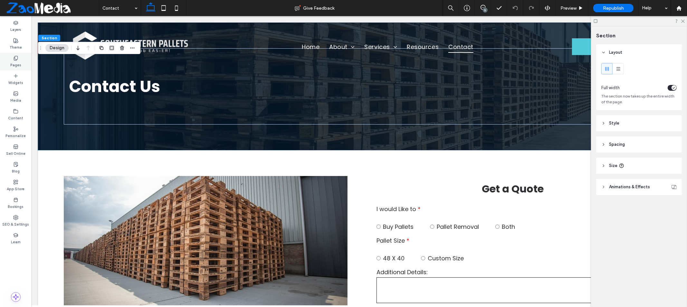
click at [18, 57] on icon at bounding box center [15, 58] width 5 height 5
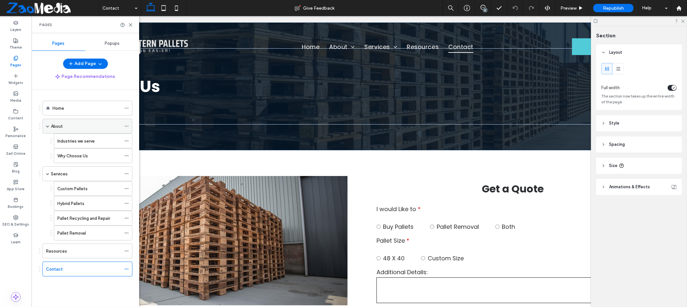
click at [127, 127] on icon at bounding box center [126, 126] width 5 height 5
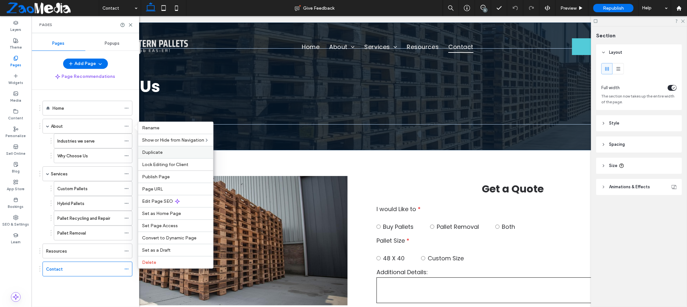
click at [157, 154] on span "Duplicate" at bounding box center [152, 152] width 21 height 5
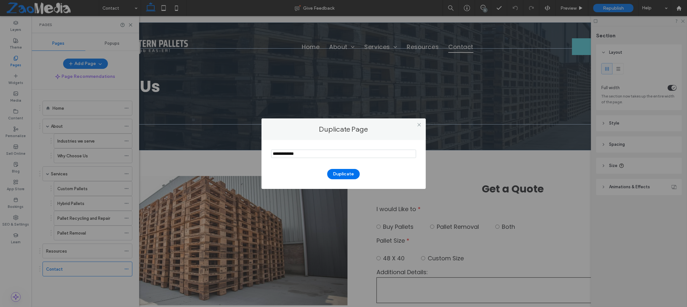
drag, startPoint x: 287, startPoint y: 154, endPoint x: 290, endPoint y: 153, distance: 3.6
click at [289, 154] on input "notEmpty" at bounding box center [343, 154] width 145 height 8
click at [299, 151] on input "notEmpty" at bounding box center [343, 154] width 145 height 8
type input "**********"
click at [343, 173] on button "Duplicate" at bounding box center [343, 174] width 33 height 10
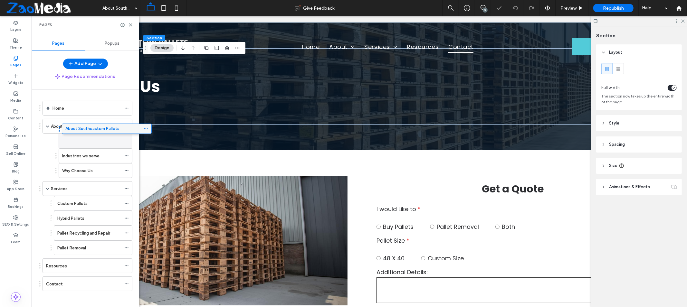
drag, startPoint x: 92, startPoint y: 287, endPoint x: 112, endPoint y: 129, distance: 158.3
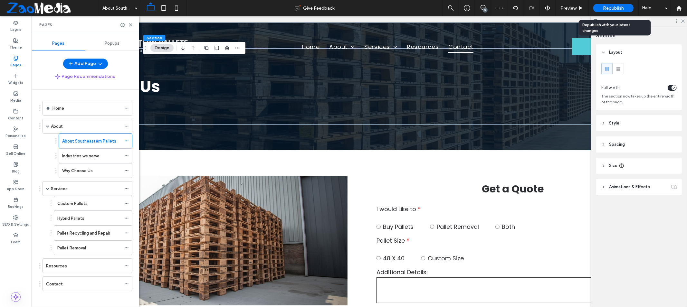
click at [621, 7] on span "Republish" at bounding box center [613, 7] width 21 height 5
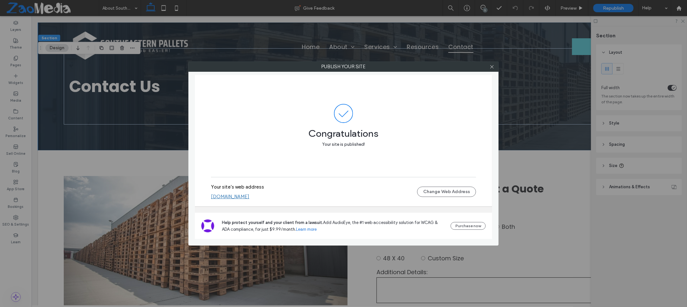
click at [494, 68] on div at bounding box center [492, 67] width 10 height 10
click at [493, 67] on icon at bounding box center [492, 66] width 5 height 5
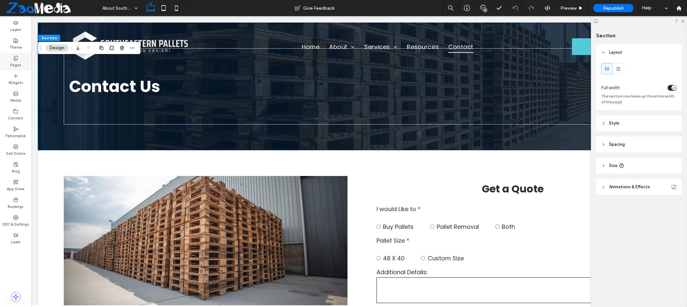
click at [17, 60] on icon at bounding box center [15, 58] width 5 height 5
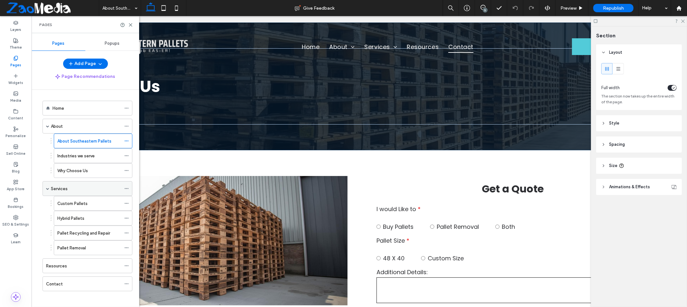
click at [125, 188] on icon at bounding box center [126, 188] width 5 height 5
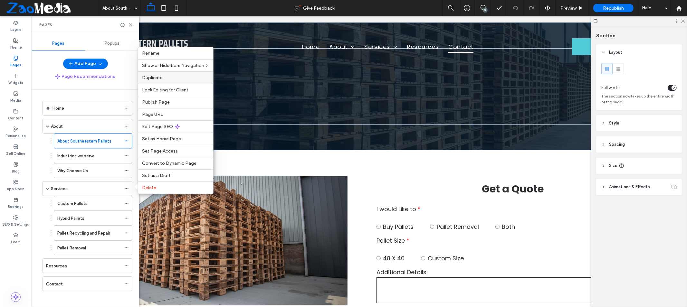
click at [163, 77] on label "Duplicate" at bounding box center [175, 77] width 67 height 5
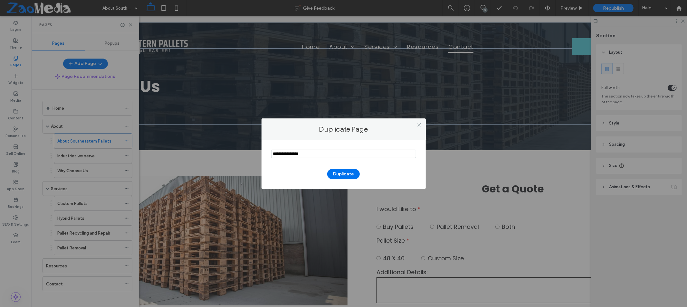
click at [317, 156] on input "notEmpty" at bounding box center [343, 154] width 145 height 8
type input "**********"
click at [350, 176] on button "Duplicate" at bounding box center [343, 174] width 33 height 10
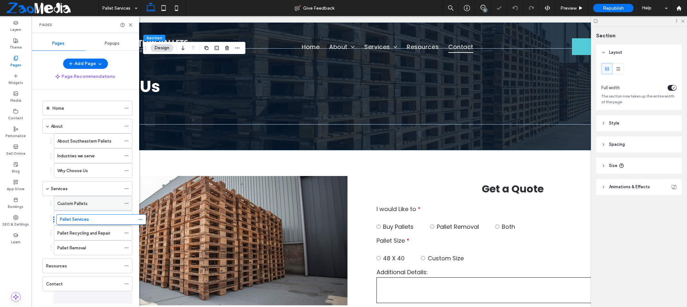
scroll to position [6, 0]
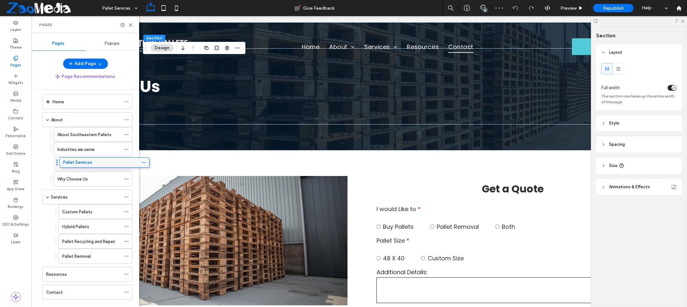
drag, startPoint x: 105, startPoint y: 299, endPoint x: 122, endPoint y: 160, distance: 139.2
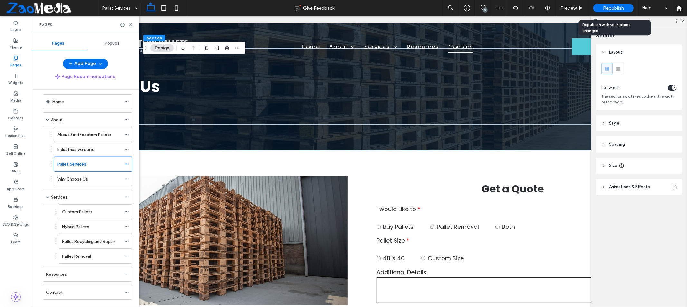
click at [609, 9] on span "Republish" at bounding box center [613, 7] width 21 height 5
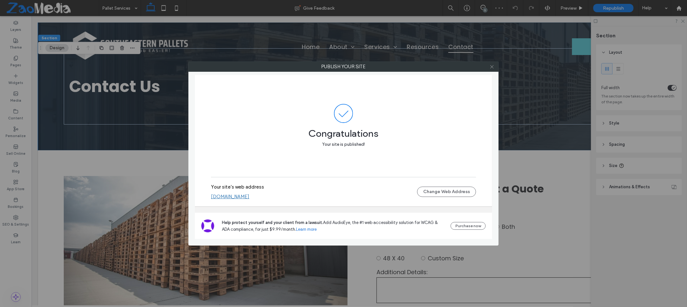
click at [491, 67] on use at bounding box center [491, 66] width 3 height 3
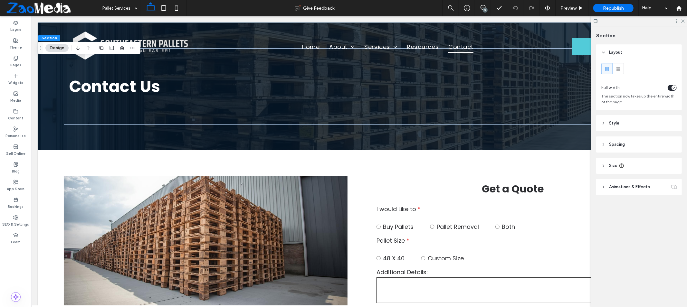
click at [597, 22] on use at bounding box center [596, 21] width 4 height 4
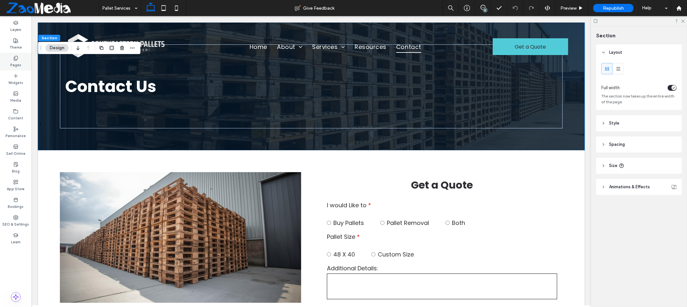
click at [4, 59] on div "Pages" at bounding box center [16, 62] width 32 height 18
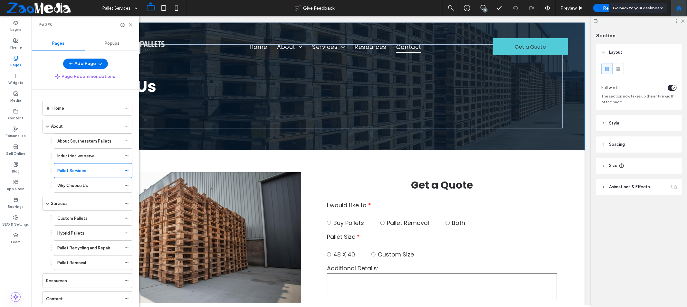
click at [678, 8] on use at bounding box center [678, 7] width 5 height 5
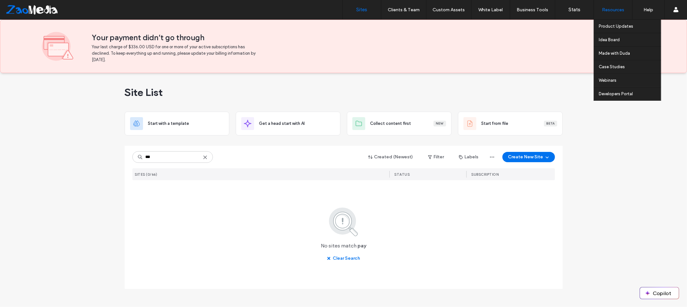
type input "***"
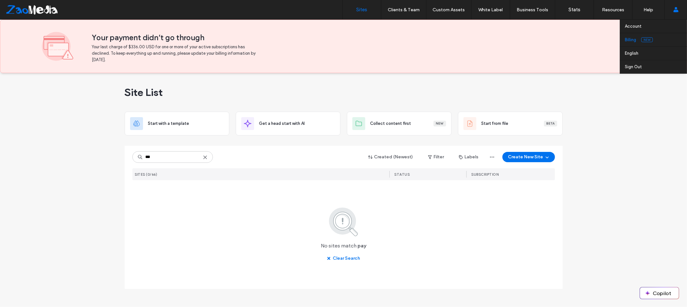
click at [633, 37] on link "Billing New" at bounding box center [656, 39] width 62 height 13
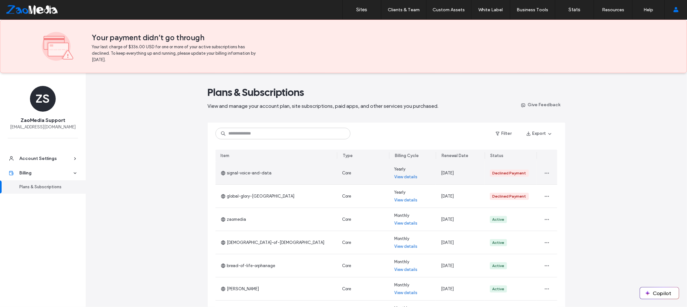
click at [402, 177] on link "View details" at bounding box center [405, 177] width 23 height 6
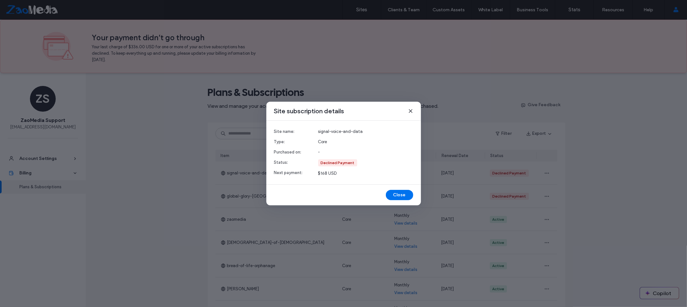
click at [410, 110] on icon at bounding box center [410, 111] width 5 height 5
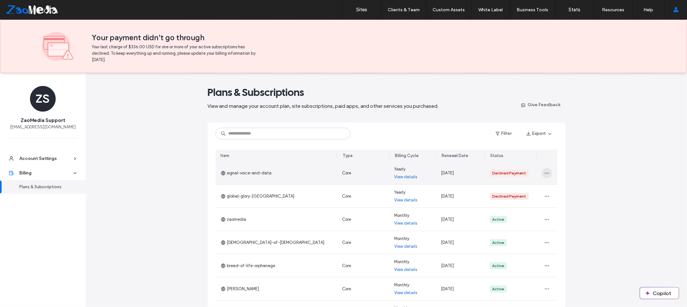
click at [544, 172] on icon "button" at bounding box center [546, 173] width 5 height 5
click at [252, 174] on span "signal-voice-and-data" at bounding box center [246, 173] width 51 height 6
click at [404, 176] on link "View details" at bounding box center [405, 177] width 23 height 6
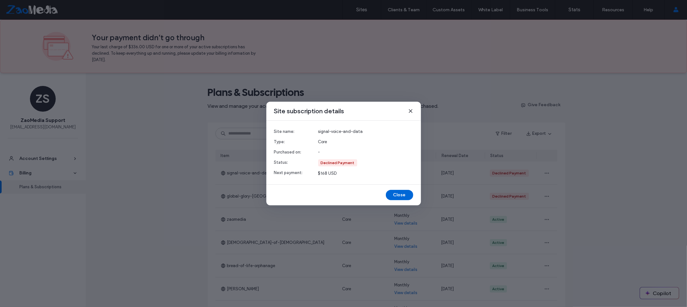
click at [397, 195] on button "Close" at bounding box center [399, 195] width 27 height 10
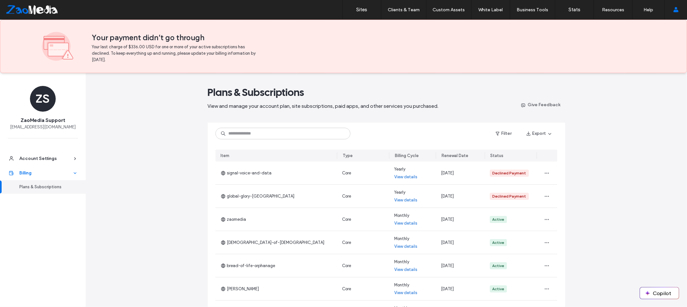
click at [38, 174] on div "Billing" at bounding box center [45, 173] width 53 height 6
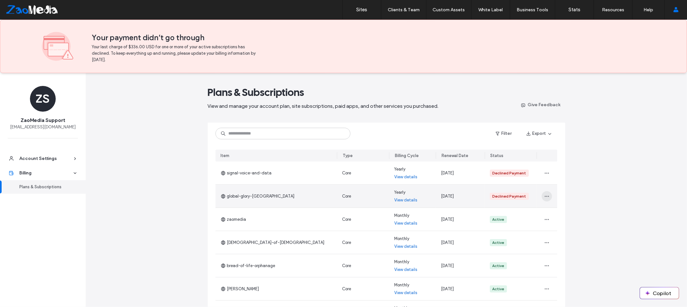
click at [542, 199] on span "button" at bounding box center [547, 196] width 10 height 10
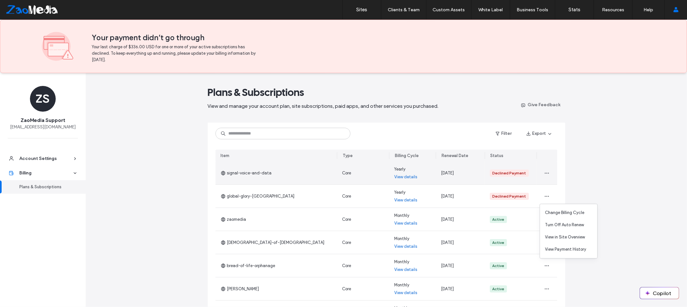
click at [269, 174] on div "signal-voice-and-data" at bounding box center [276, 173] width 122 height 23
click at [264, 174] on span "signal-voice-and-data" at bounding box center [246, 173] width 51 height 6
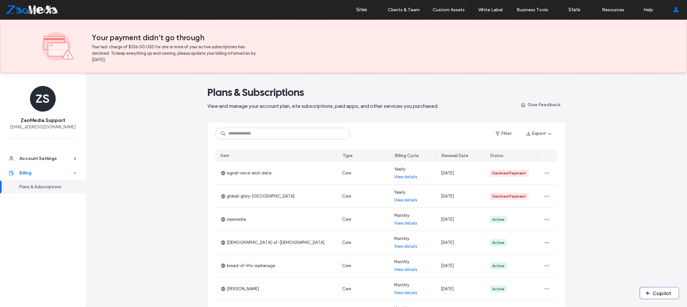
click at [28, 173] on div "Billing" at bounding box center [45, 173] width 53 height 6
click at [36, 185] on div "Plans & Subscriptions" at bounding box center [45, 187] width 53 height 6
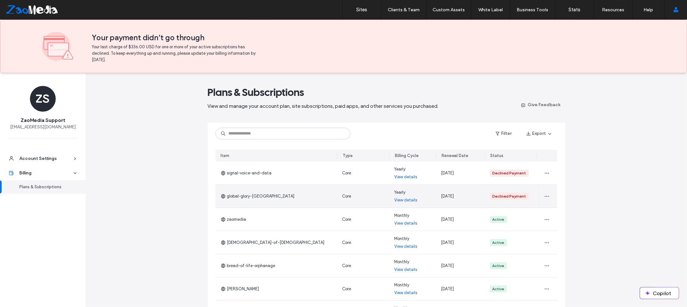
click at [512, 200] on div "Declined Payment" at bounding box center [509, 196] width 39 height 7
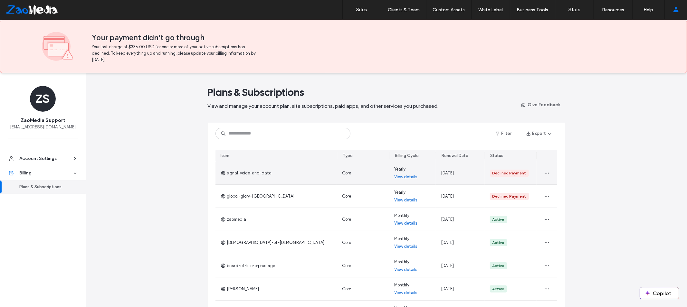
click at [510, 173] on div "Declined Payment" at bounding box center [509, 173] width 34 height 6
click at [521, 174] on div "Declined Payment" at bounding box center [509, 173] width 34 height 6
click at [544, 174] on icon "button" at bounding box center [546, 173] width 5 height 5
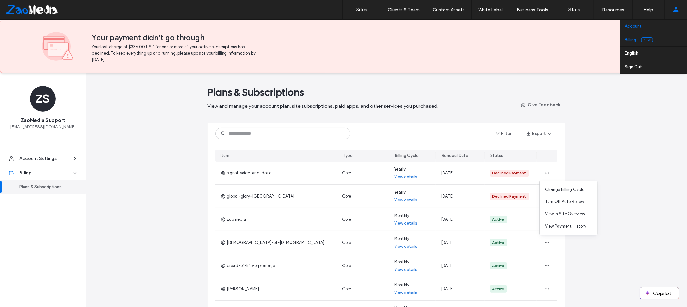
click at [635, 27] on label "Account" at bounding box center [633, 26] width 17 height 5
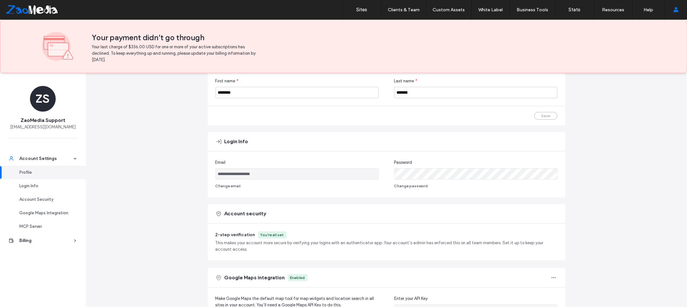
scroll to position [71, 0]
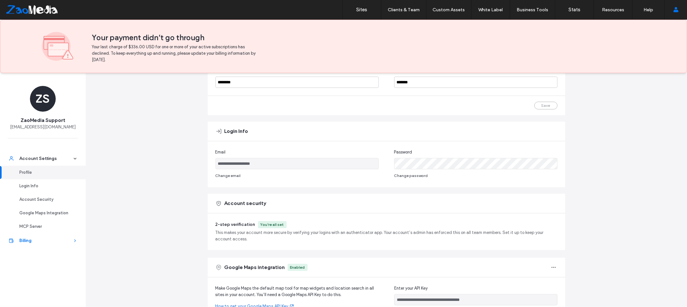
click at [31, 238] on div "Billing" at bounding box center [45, 241] width 53 height 6
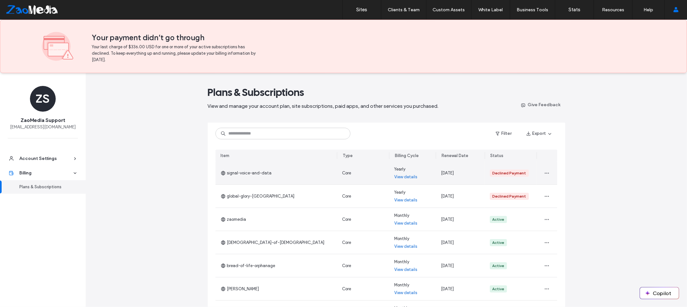
click at [253, 176] on div "signal-voice-and-data" at bounding box center [276, 173] width 122 height 23
click at [546, 176] on icon "button" at bounding box center [546, 173] width 5 height 5
click at [552, 215] on span "View in Site Overview" at bounding box center [565, 214] width 40 height 6
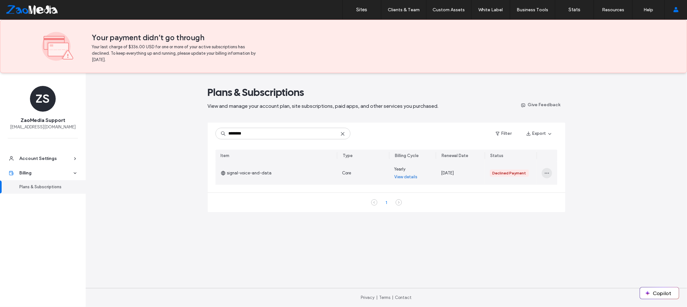
click at [546, 175] on icon "button" at bounding box center [546, 173] width 5 height 5
click at [449, 176] on div "[DATE]" at bounding box center [447, 173] width 13 height 6
click at [394, 175] on div "Yearly View details" at bounding box center [412, 173] width 47 height 23
click at [404, 179] on link "View details" at bounding box center [405, 177] width 23 height 6
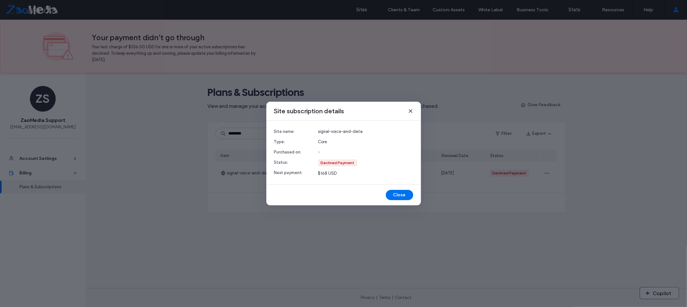
click at [334, 162] on div "Declined Payment" at bounding box center [338, 163] width 34 height 6
click at [411, 111] on use at bounding box center [410, 110] width 3 height 3
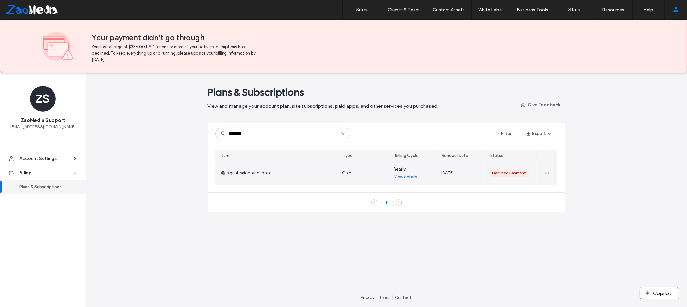
click at [252, 175] on span "signal-voice-and-data" at bounding box center [246, 173] width 51 height 6
click at [551, 176] on span "button" at bounding box center [547, 173] width 10 height 10
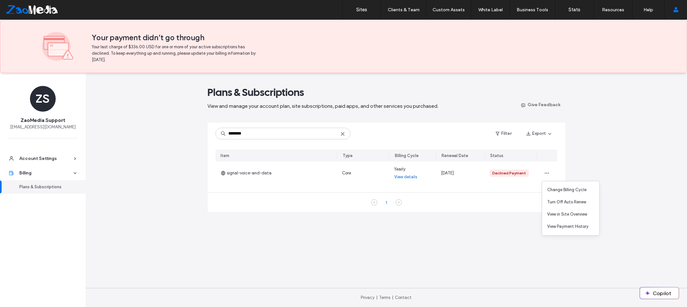
click at [313, 233] on main "Plans & Subscriptions View and manage your account plan, site subscriptions, pa…" at bounding box center [386, 180] width 357 height 215
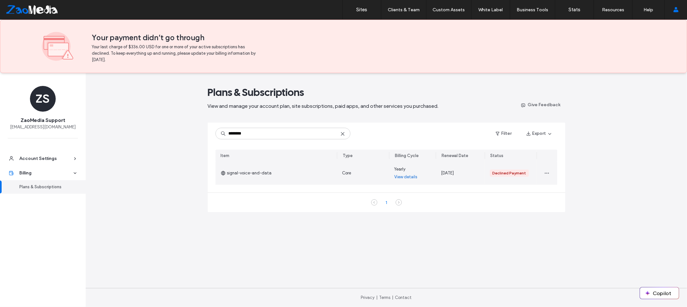
click at [260, 175] on span "signal-voice-and-data" at bounding box center [246, 173] width 51 height 6
click at [406, 176] on link "View details" at bounding box center [405, 177] width 23 height 6
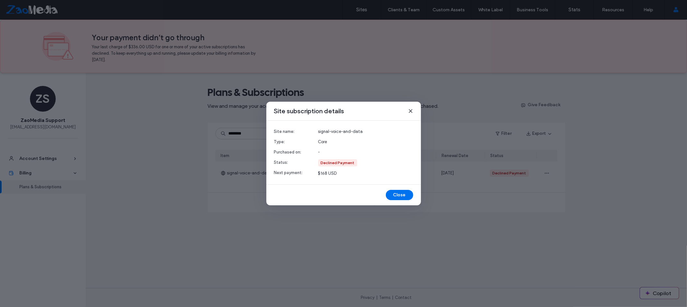
click at [334, 163] on div "Declined Payment" at bounding box center [338, 163] width 34 height 6
click at [403, 193] on button "Close" at bounding box center [399, 195] width 27 height 10
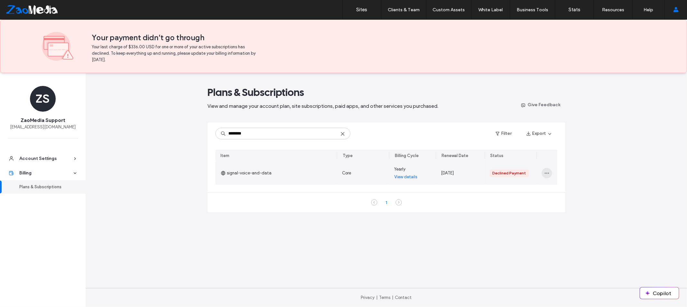
click at [547, 172] on icon "button" at bounding box center [546, 173] width 5 height 5
click at [555, 227] on span "View Payment History" at bounding box center [567, 227] width 41 height 6
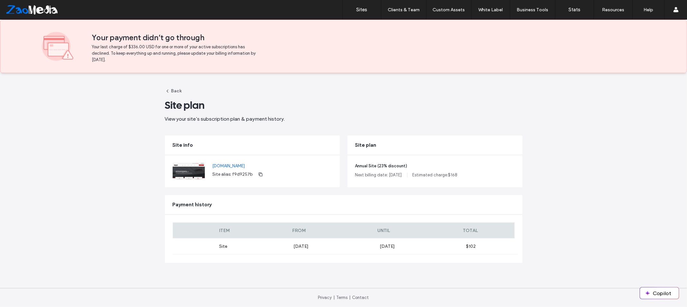
click at [250, 244] on label "Site" at bounding box center [233, 246] width 121 height 5
click at [437, 175] on span "Estimated charge: $ 168" at bounding box center [435, 175] width 45 height 6
click at [619, 62] on div "Your payment didn’t go through Your last charge of $336.00 USD for one or more …" at bounding box center [368, 46] width 553 height 33
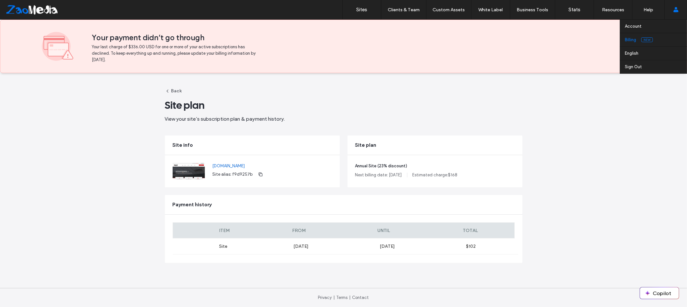
click at [629, 41] on label "Billing" at bounding box center [630, 39] width 11 height 5
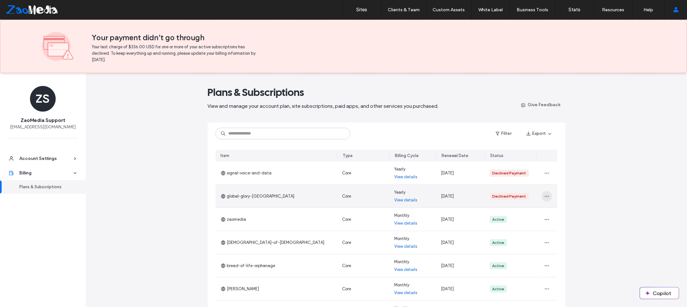
click at [546, 198] on icon "button" at bounding box center [546, 196] width 5 height 5
click at [561, 213] on span "Change Billing Cycle" at bounding box center [564, 213] width 39 height 6
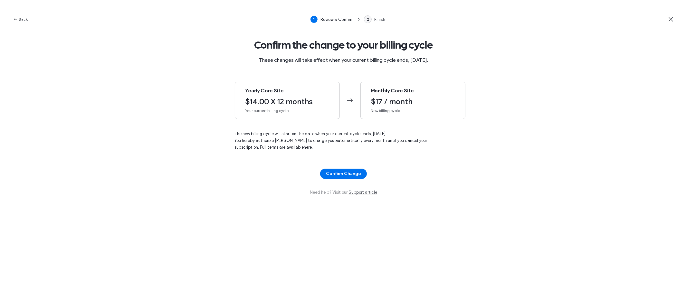
click at [311, 110] on span "Your current billing cycle" at bounding box center [287, 111] width 84 height 6
click at [440, 112] on span "New billing cycle" at bounding box center [413, 111] width 84 height 6
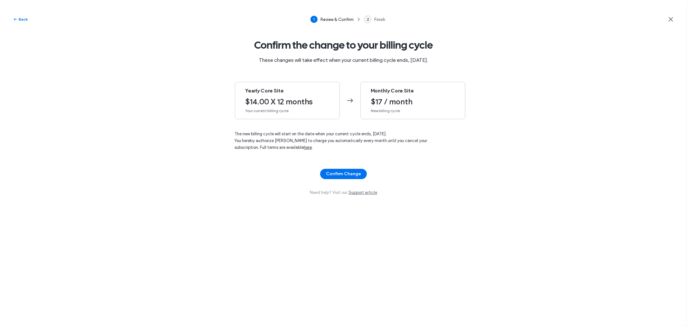
click at [16, 20] on icon "button" at bounding box center [15, 19] width 5 height 5
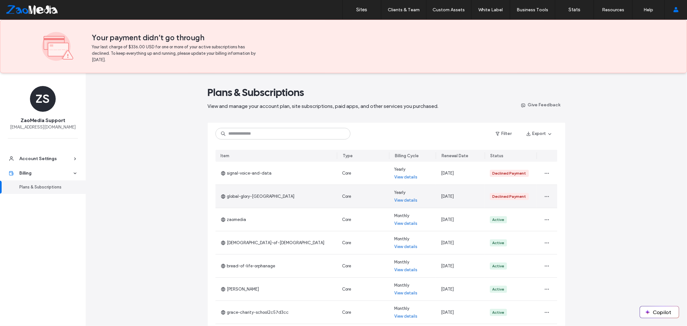
click at [155, 129] on div "Plans & Subscriptions View and manage your account plan, site subscriptions, pa…" at bounding box center [386, 250] width 601 height 354
click at [243, 198] on span "global-glory-[GEOGRAPHIC_DATA]" at bounding box center [258, 196] width 74 height 6
click at [547, 200] on span "button" at bounding box center [547, 196] width 10 height 10
click at [400, 200] on link "View details" at bounding box center [405, 200] width 23 height 6
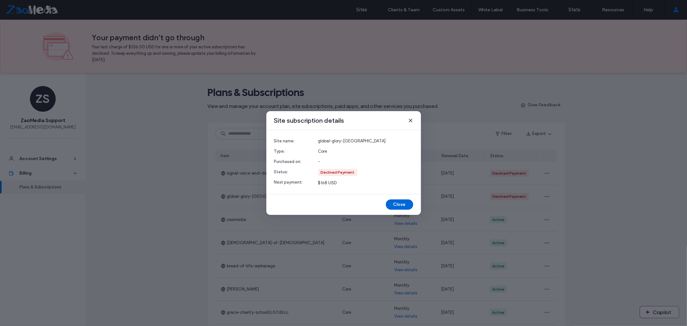
click at [404, 207] on button "Close" at bounding box center [399, 204] width 27 height 10
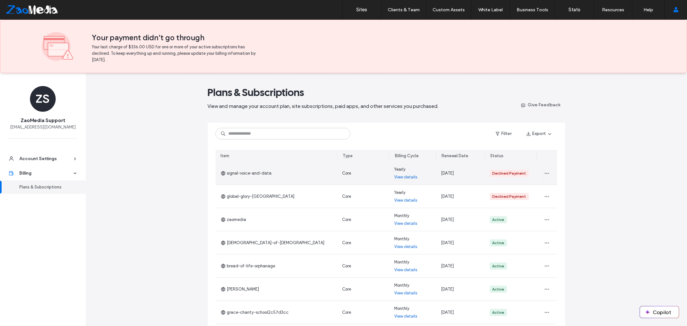
click at [406, 176] on link "View details" at bounding box center [405, 177] width 23 height 6
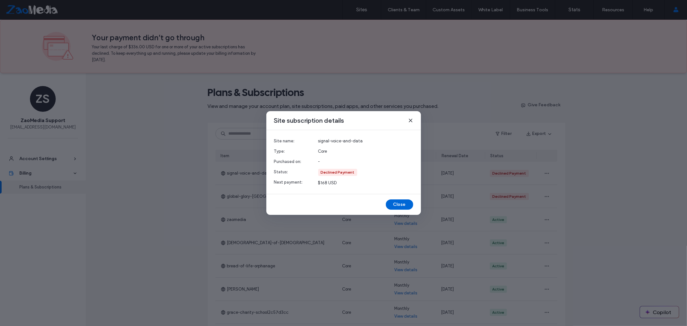
click at [401, 203] on button "Close" at bounding box center [399, 204] width 27 height 10
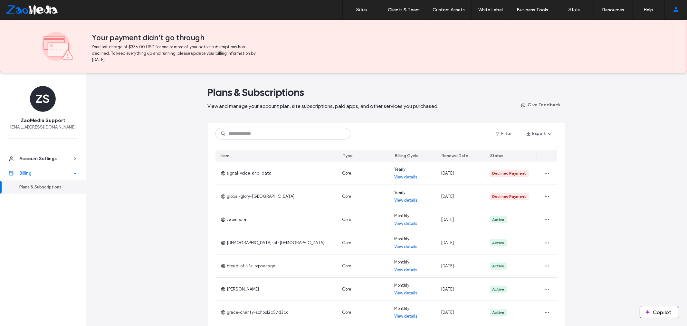
click at [26, 172] on div "Billing" at bounding box center [45, 173] width 53 height 6
click at [36, 187] on div "Plans & Subscriptions" at bounding box center [45, 187] width 53 height 6
click at [361, 9] on label "Sites" at bounding box center [362, 10] width 11 height 6
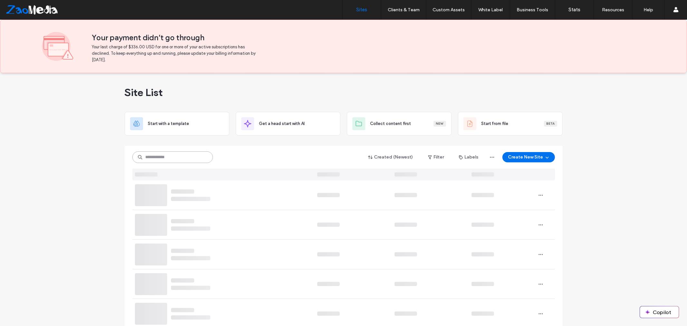
click at [179, 154] on input at bounding box center [172, 157] width 81 height 12
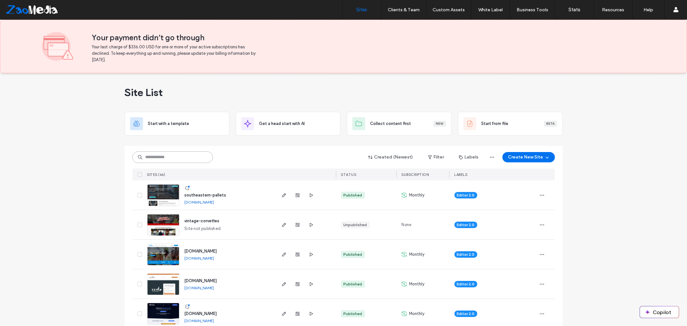
click at [183, 156] on input at bounding box center [172, 157] width 81 height 12
click at [436, 98] on div "Site List" at bounding box center [344, 92] width 438 height 39
